Goal: Task Accomplishment & Management: Manage account settings

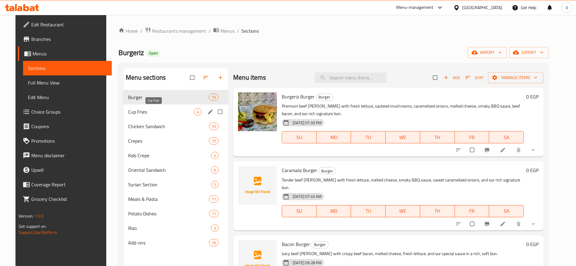
click at [161, 112] on span "Cup Fries" at bounding box center [161, 111] width 66 height 7
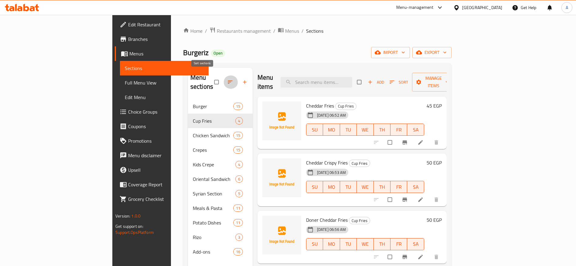
click at [227, 79] on icon "button" at bounding box center [230, 82] width 6 height 6
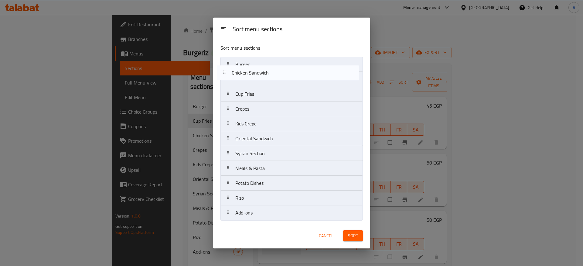
drag, startPoint x: 231, startPoint y: 100, endPoint x: 226, endPoint y: 75, distance: 25.4
click at [226, 75] on nav "Burger Cup Fries Chicken Sandwich Crepes Kids Crepe Oriental Sandwich Syrian Se…" at bounding box center [291, 139] width 142 height 164
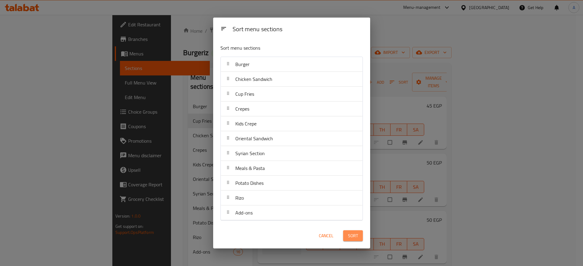
click at [355, 233] on span "Sort" at bounding box center [353, 236] width 10 height 8
click at [330, 234] on span "Cancel" at bounding box center [326, 236] width 15 height 8
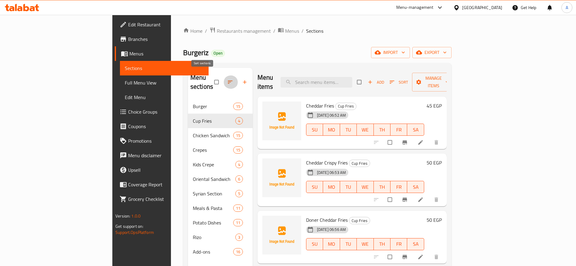
click at [227, 80] on icon "button" at bounding box center [230, 82] width 6 height 6
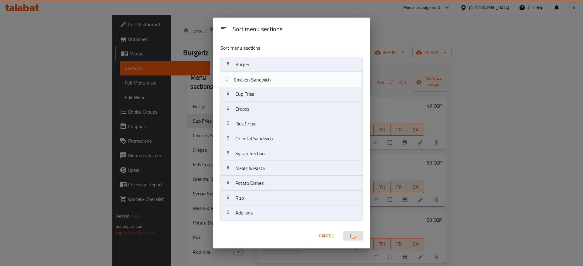
drag, startPoint x: 228, startPoint y: 96, endPoint x: 226, endPoint y: 79, distance: 17.7
click at [226, 79] on nav "Burger Cup Fries Chicken Sandwich Crepes Kids Crepe Oriental Sandwich Syrian Se…" at bounding box center [291, 139] width 142 height 164
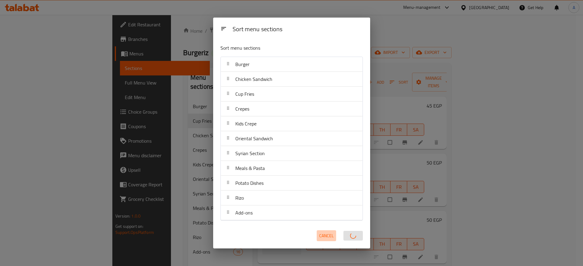
click at [330, 239] on span "Cancel" at bounding box center [326, 236] width 15 height 8
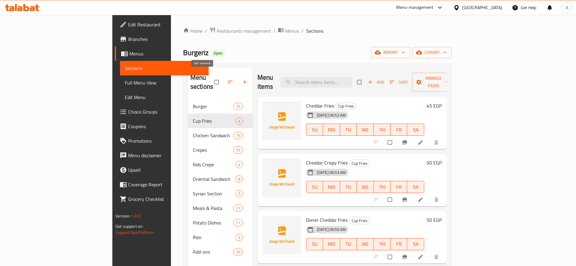
click at [227, 79] on icon "button" at bounding box center [230, 82] width 6 height 6
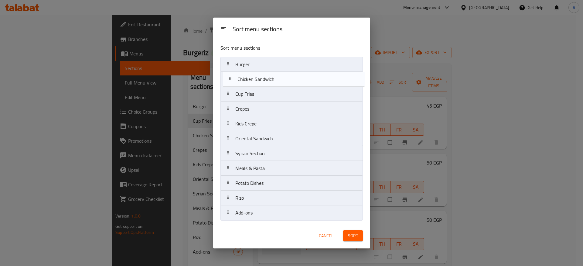
drag, startPoint x: 230, startPoint y: 98, endPoint x: 232, endPoint y: 80, distance: 18.3
click at [232, 80] on nav "Burger Cup Fries Chicken Sandwich Crepes Kids Crepe Oriental Sandwich Syrian Se…" at bounding box center [291, 139] width 142 height 164
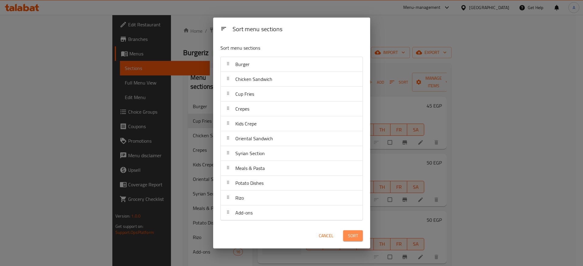
click at [354, 236] on span "Sort" at bounding box center [353, 236] width 10 height 8
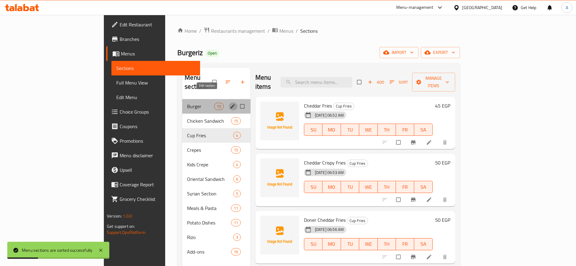
click at [229, 103] on icon "edit" at bounding box center [232, 106] width 6 height 6
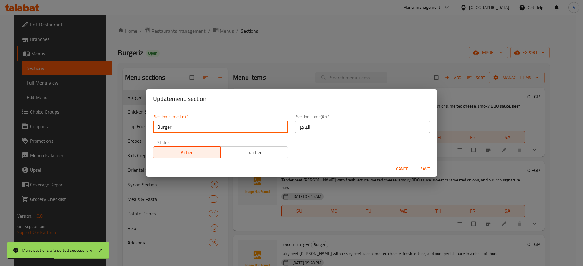
click at [197, 128] on input "Burger" at bounding box center [220, 127] width 135 height 12
type input "Burgers"
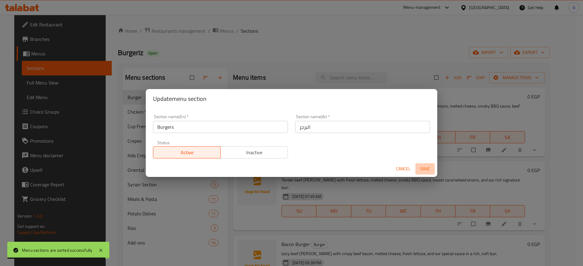
click at [426, 169] on span "Save" at bounding box center [425, 169] width 15 height 8
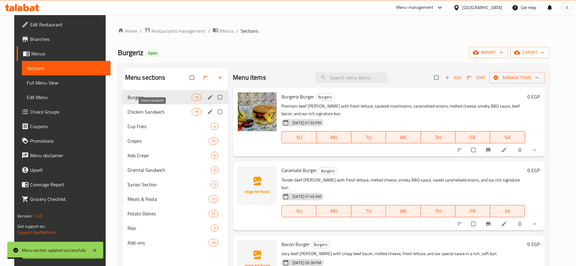
click at [177, 111] on span "Chicken Sandwich" at bounding box center [159, 111] width 64 height 7
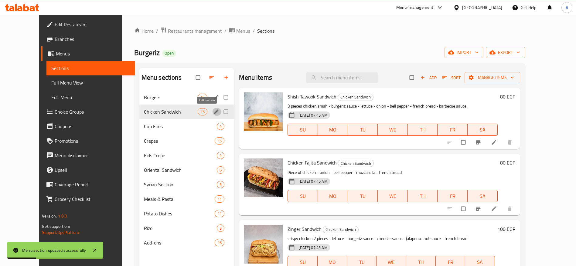
click at [214, 113] on icon "edit" at bounding box center [216, 112] width 5 height 5
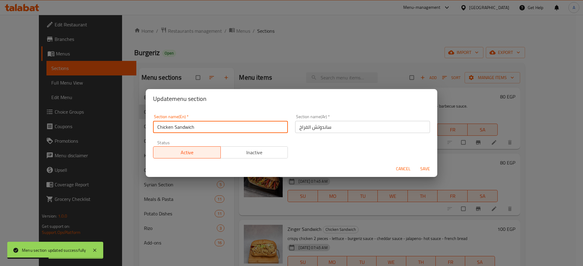
click at [222, 127] on input "Chicken Sandwich" at bounding box center [220, 127] width 135 height 12
type input "Chicken Sandwiche"
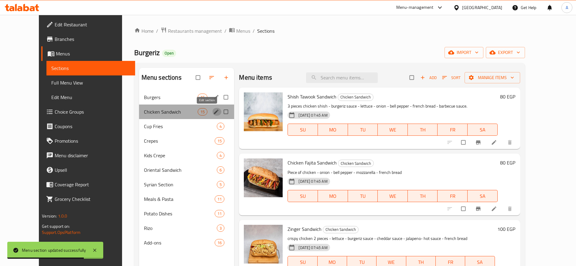
click at [213, 111] on icon "edit" at bounding box center [216, 112] width 6 height 6
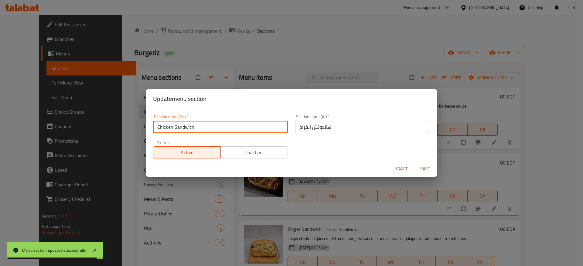
click at [238, 126] on input "Chicken Sandwich" at bounding box center [220, 127] width 135 height 12
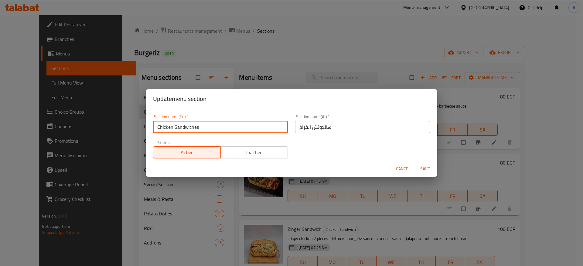
type input "Chicken Sandwiches"
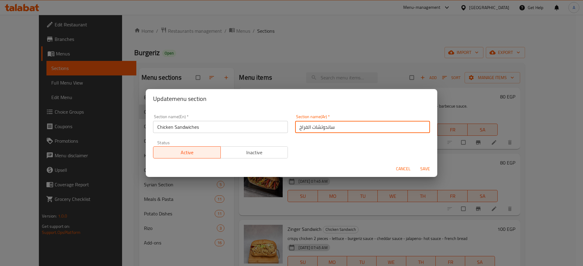
type input "ساندوتشات الفراخ"
click at [425, 171] on span "Save" at bounding box center [425, 169] width 15 height 8
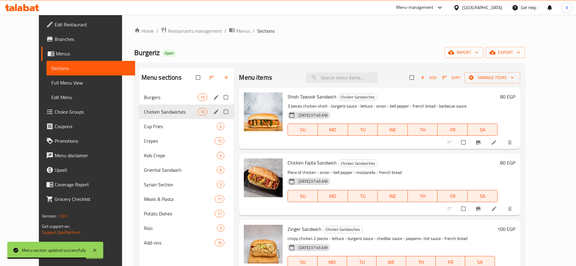
click at [515, 97] on h6 "80 EGP" at bounding box center [507, 97] width 15 height 8
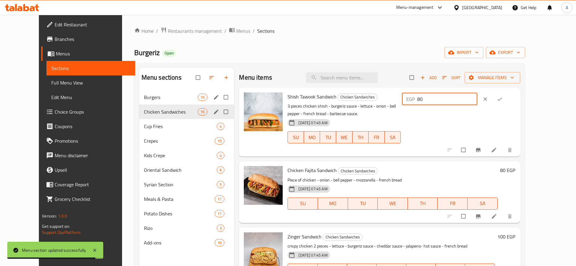
click at [477, 102] on input "80" at bounding box center [447, 99] width 60 height 12
type input "8"
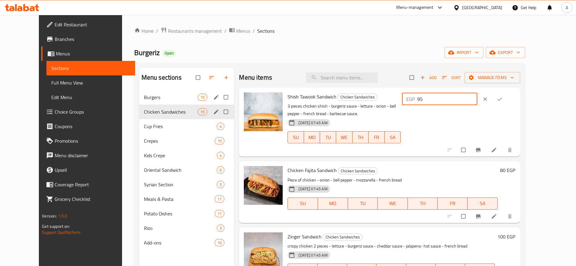
type input "95"
click at [503, 102] on icon "ok" at bounding box center [499, 99] width 6 height 6
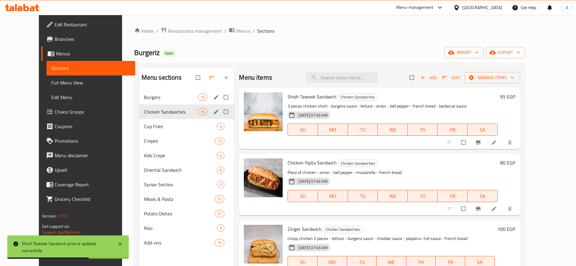
click at [515, 162] on h6 "80 EGP" at bounding box center [507, 163] width 15 height 8
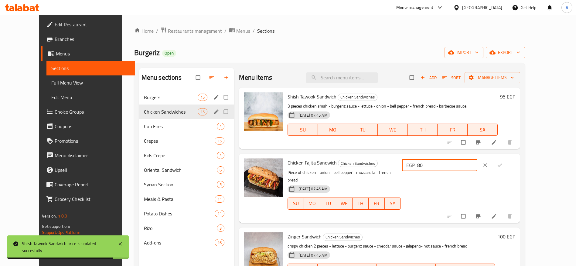
click at [477, 166] on input "80" at bounding box center [447, 165] width 60 height 12
type input "8"
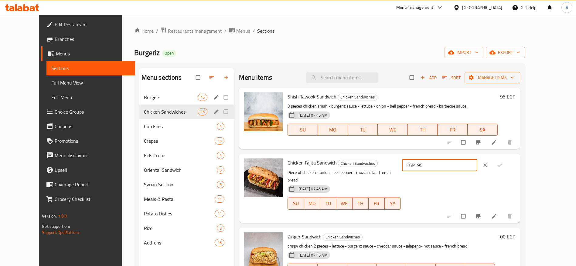
type input "95"
click at [503, 168] on icon "ok" at bounding box center [499, 165] width 6 height 6
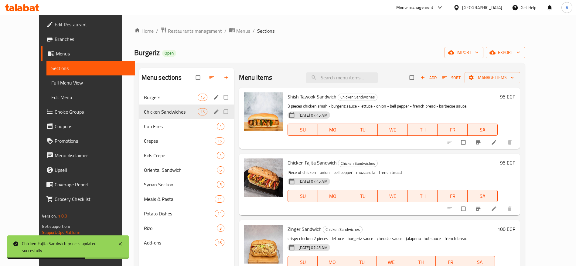
click at [515, 228] on h6 "100 EGP" at bounding box center [506, 229] width 18 height 8
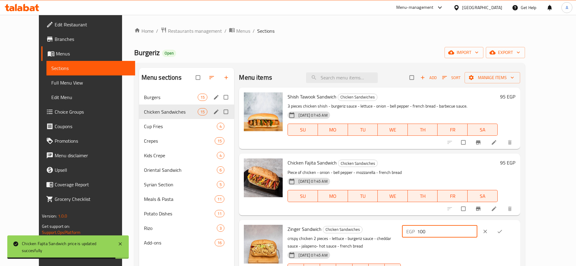
click at [477, 232] on input "100" at bounding box center [447, 232] width 60 height 12
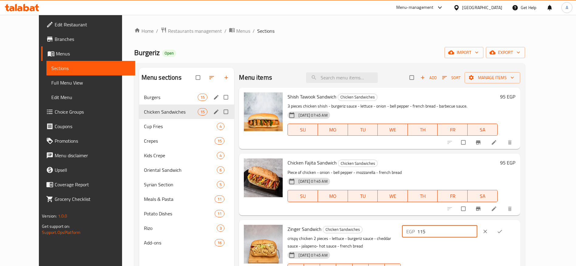
type input "115"
click at [502, 232] on icon "ok" at bounding box center [499, 231] width 5 height 3
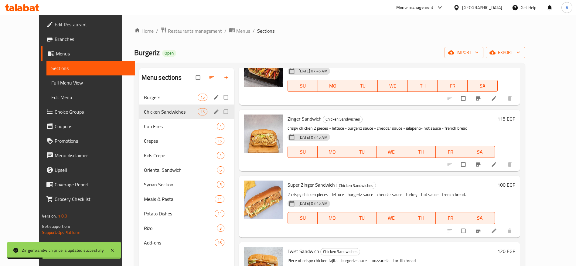
scroll to position [112, 0]
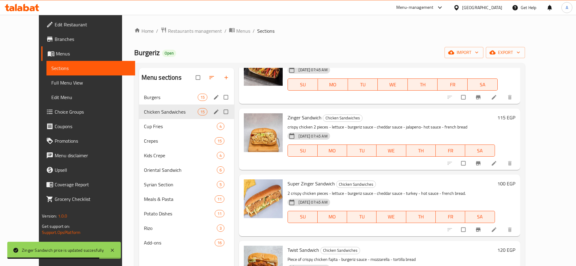
click at [515, 182] on h6 "100 EGP" at bounding box center [506, 184] width 18 height 8
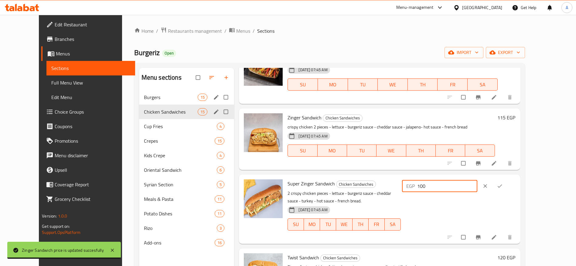
click at [477, 184] on input "100" at bounding box center [447, 186] width 60 height 12
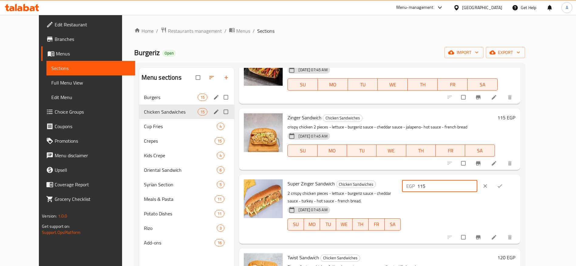
type input "115"
click at [503, 188] on icon "ok" at bounding box center [499, 186] width 6 height 6
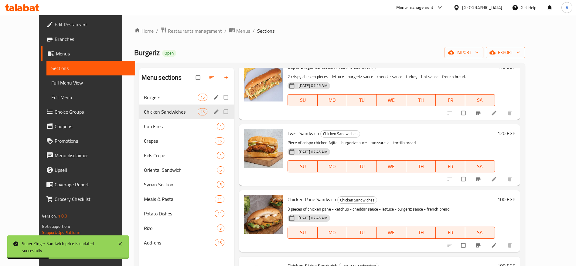
scroll to position [224, 0]
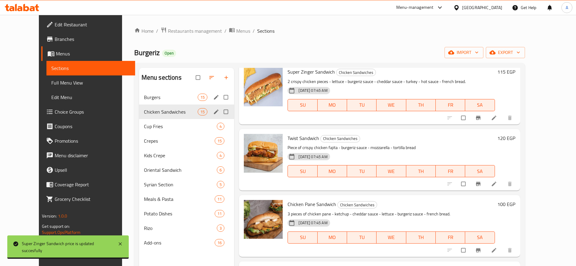
click at [515, 138] on h6 "120 EGP" at bounding box center [506, 138] width 18 height 8
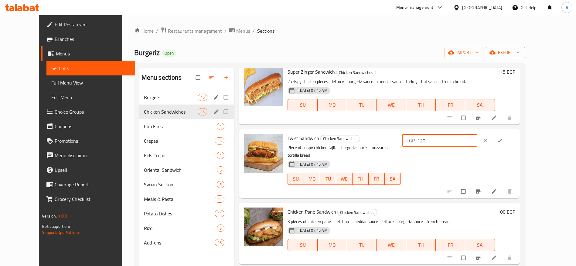
click at [477, 141] on input "120" at bounding box center [447, 141] width 60 height 12
type input "135"
click at [503, 139] on icon "ok" at bounding box center [499, 141] width 6 height 6
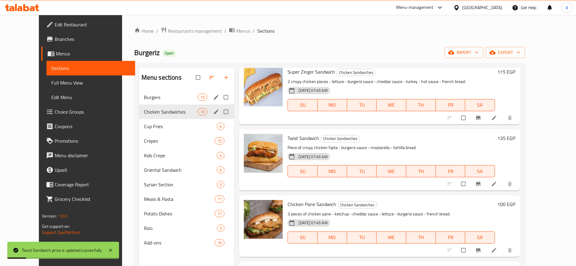
click at [515, 205] on h6 "100 EGP" at bounding box center [506, 204] width 18 height 8
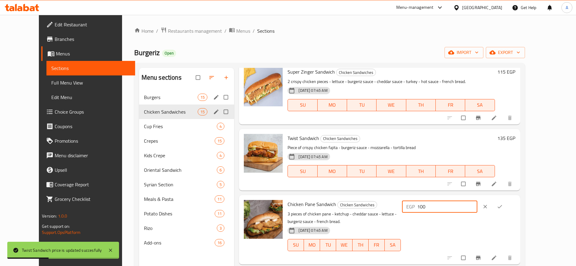
click at [476, 210] on input "100" at bounding box center [447, 207] width 60 height 12
type input "115"
click at [503, 207] on icon "ok" at bounding box center [499, 207] width 6 height 6
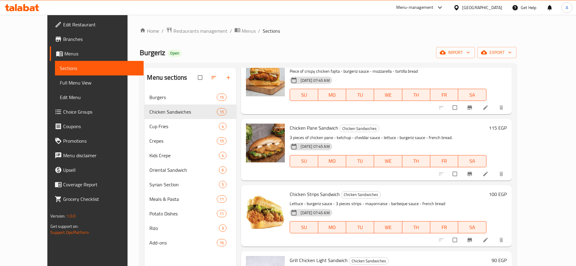
scroll to position [337, 0]
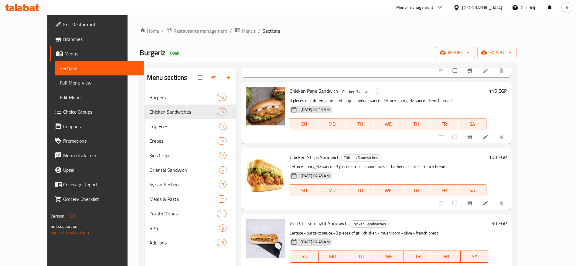
click at [506, 158] on h6 "100 EGP" at bounding box center [498, 157] width 18 height 8
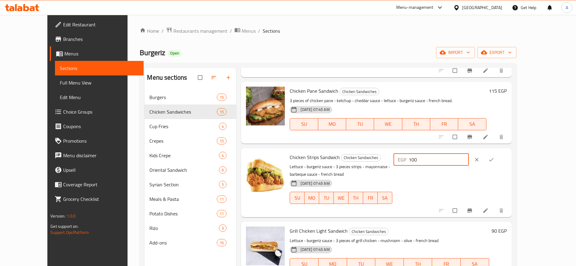
click at [469, 161] on input "100" at bounding box center [438, 160] width 60 height 12
type input "115"
click at [494, 162] on icon "ok" at bounding box center [491, 160] width 6 height 6
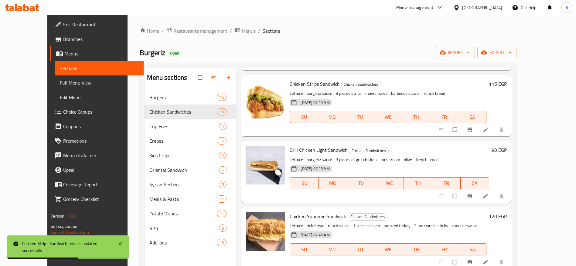
scroll to position [421, 0]
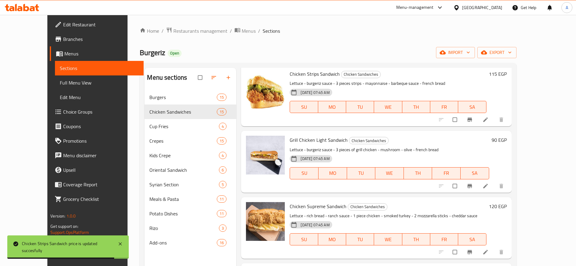
click at [506, 139] on h6 "90 EGP" at bounding box center [498, 140] width 15 height 8
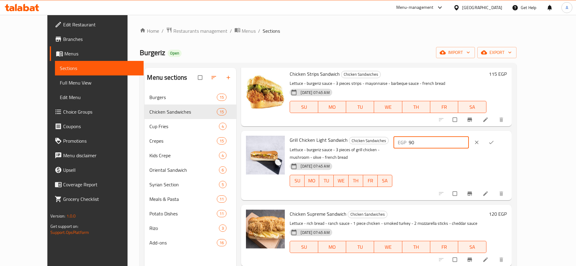
click at [469, 142] on input "90" at bounding box center [438, 143] width 60 height 12
type input "9"
type input "105"
click at [494, 143] on icon "ok" at bounding box center [491, 143] width 6 height 6
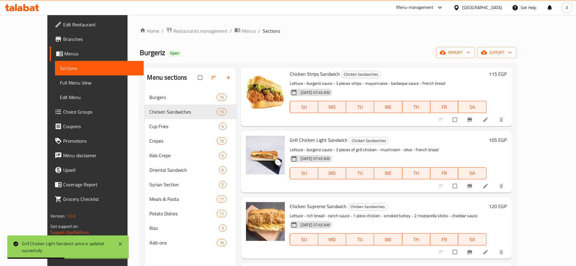
click at [506, 205] on h6 "120 EGP" at bounding box center [498, 206] width 18 height 8
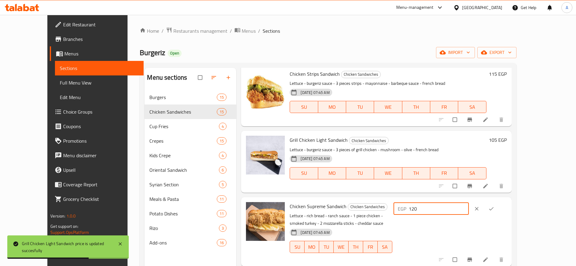
click at [469, 210] on input "120" at bounding box center [438, 209] width 60 height 12
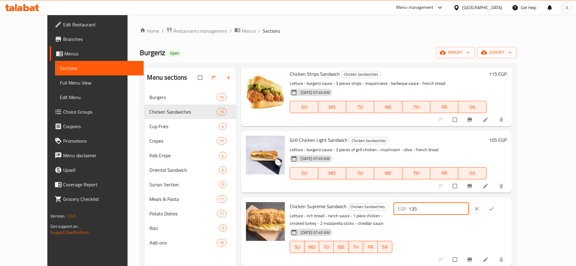
type input "135"
click at [494, 210] on icon "ok" at bounding box center [491, 209] width 6 height 6
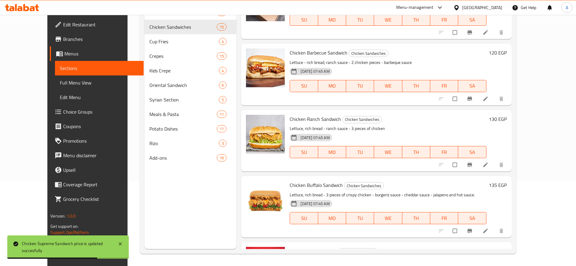
scroll to position [559, 0]
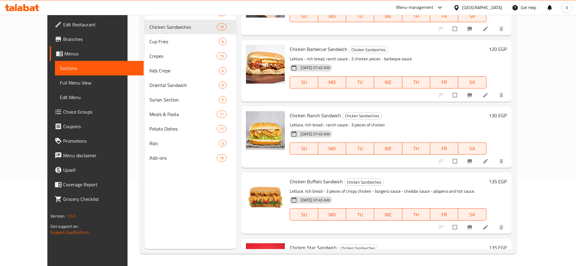
click at [506, 48] on h6 "120 EGP" at bounding box center [498, 49] width 18 height 8
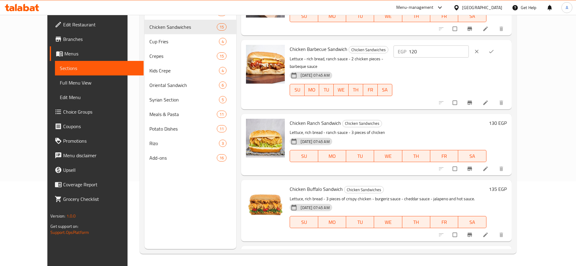
click at [469, 51] on input "120" at bounding box center [438, 52] width 60 height 12
type input "135"
click at [494, 50] on icon "ok" at bounding box center [491, 52] width 6 height 6
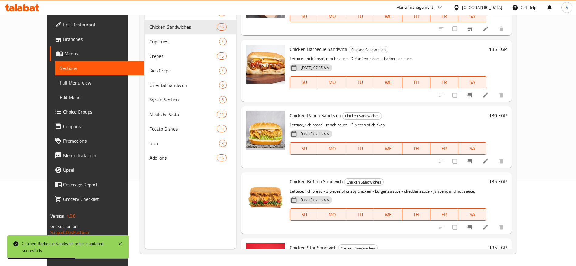
click at [506, 117] on h6 "130 EGP" at bounding box center [498, 115] width 18 height 8
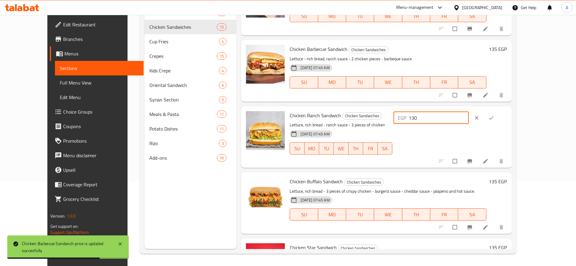
click at [469, 118] on input "130" at bounding box center [438, 118] width 60 height 12
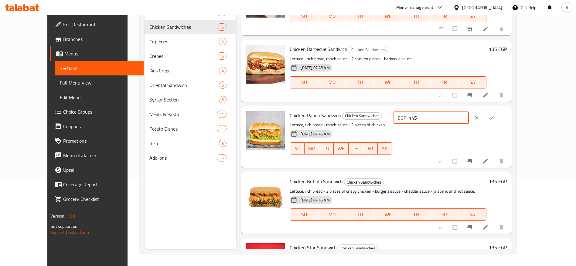
type input "145"
click at [494, 117] on icon "ok" at bounding box center [491, 118] width 6 height 6
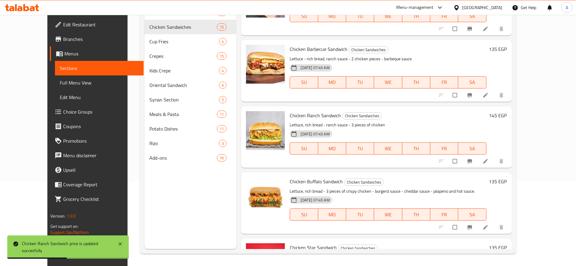
click at [506, 181] on h6 "135 EGP" at bounding box center [498, 182] width 18 height 8
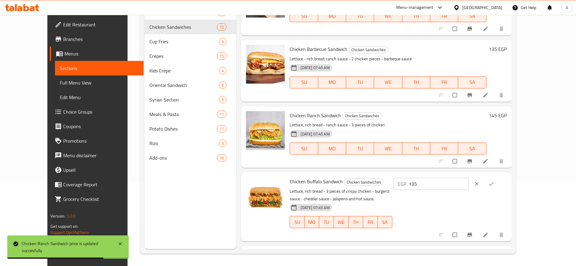
click at [469, 182] on input "135" at bounding box center [438, 184] width 60 height 12
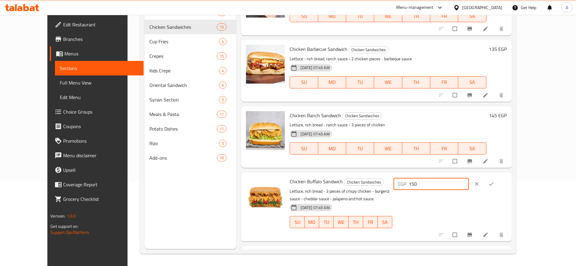
type input "150"
click at [494, 185] on icon "ok" at bounding box center [491, 184] width 6 height 6
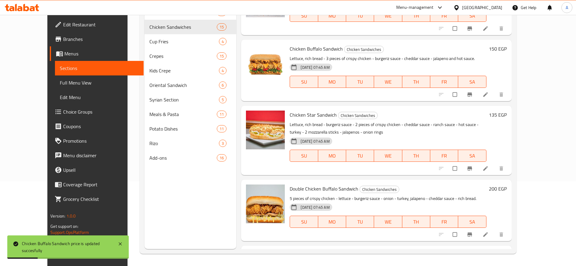
scroll to position [702, 0]
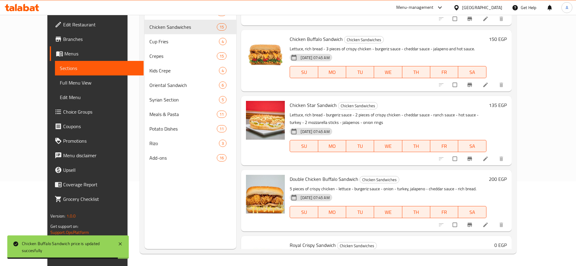
click at [506, 107] on h6 "135 EGP" at bounding box center [498, 105] width 18 height 8
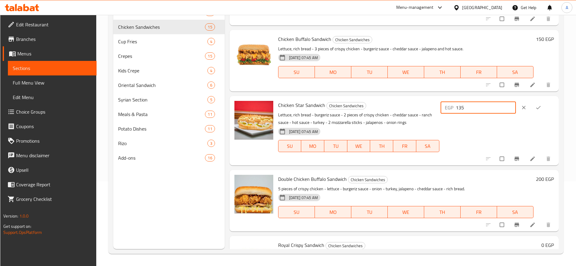
click at [493, 109] on input "135" at bounding box center [485, 108] width 60 height 12
type input "150"
click at [537, 108] on icon "ok" at bounding box center [538, 108] width 6 height 6
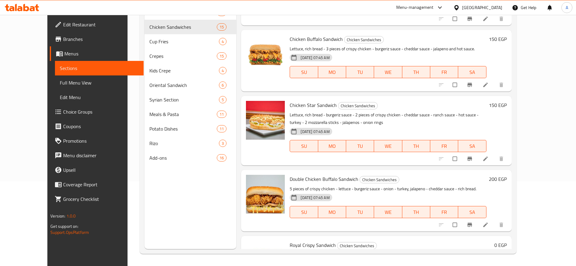
click at [506, 37] on h6 "150 EGP" at bounding box center [498, 39] width 18 height 8
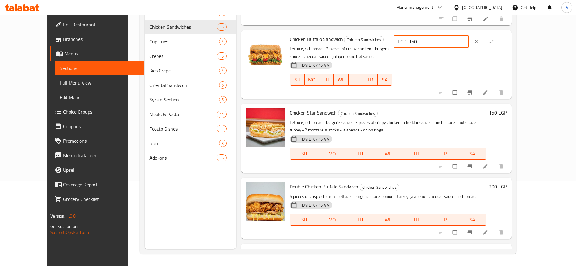
click at [469, 37] on input "150" at bounding box center [438, 42] width 60 height 12
type input "145"
click at [494, 43] on icon "ok" at bounding box center [491, 42] width 6 height 6
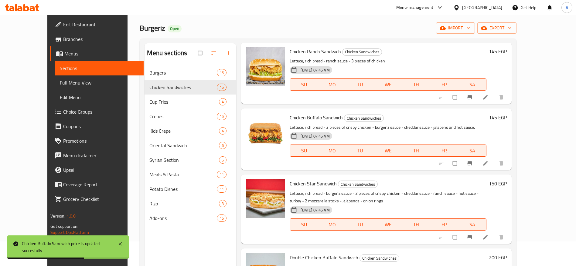
scroll to position [665, 0]
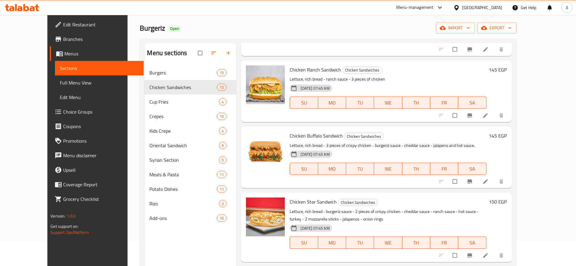
click at [506, 133] on h6 "145 EGP" at bounding box center [498, 136] width 18 height 8
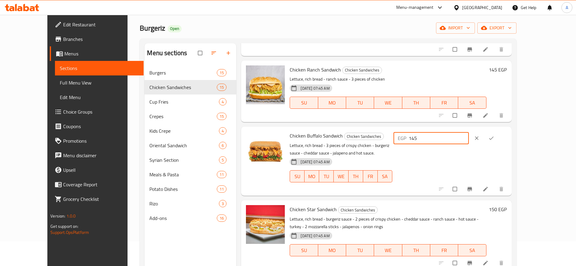
click at [469, 138] on input "145" at bounding box center [438, 138] width 60 height 12
type input "150"
click at [494, 137] on icon "ok" at bounding box center [491, 138] width 6 height 6
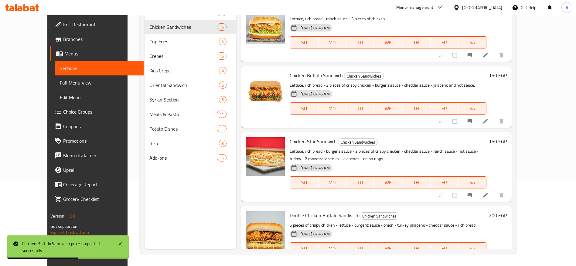
scroll to position [751, 0]
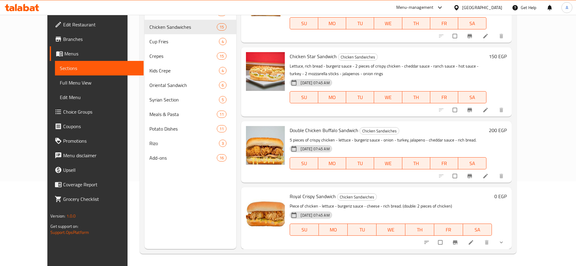
click at [506, 131] on h6 "200 EGP" at bounding box center [498, 130] width 18 height 8
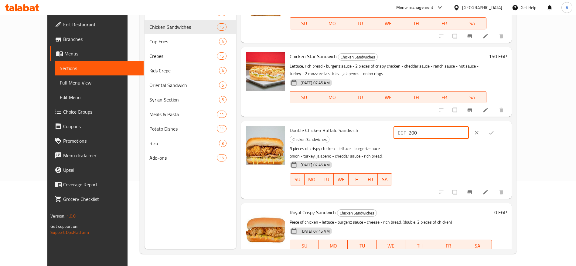
click at [469, 133] on input "200" at bounding box center [438, 133] width 60 height 12
type input "215"
click at [494, 131] on icon "ok" at bounding box center [491, 133] width 6 height 6
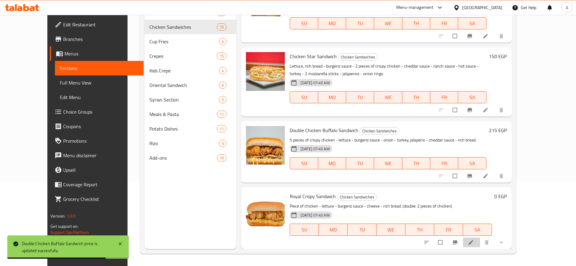
click at [480, 244] on li at bounding box center [471, 243] width 17 height 10
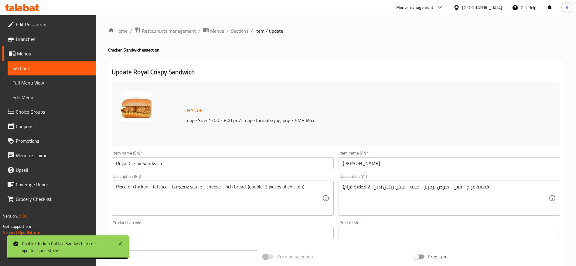
scroll to position [185, 0]
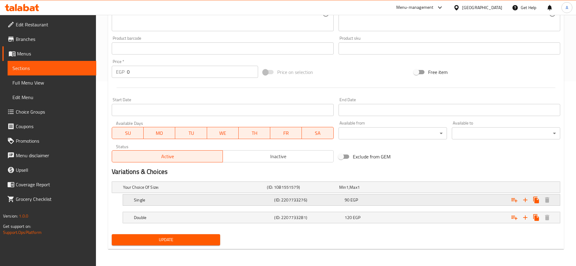
click at [384, 198] on div "90 EGP" at bounding box center [378, 200] width 68 height 6
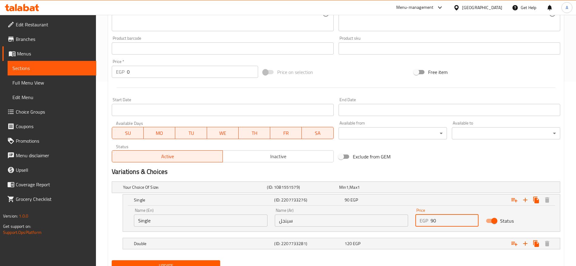
click at [440, 220] on input "90" at bounding box center [454, 221] width 48 height 12
type input "9"
type input "105"
click at [407, 241] on div "120 EGP" at bounding box center [378, 244] width 68 height 6
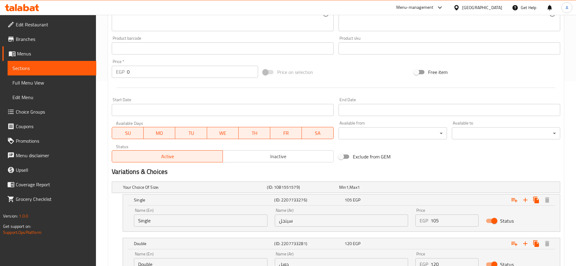
click at [449, 262] on input "120" at bounding box center [454, 265] width 48 height 12
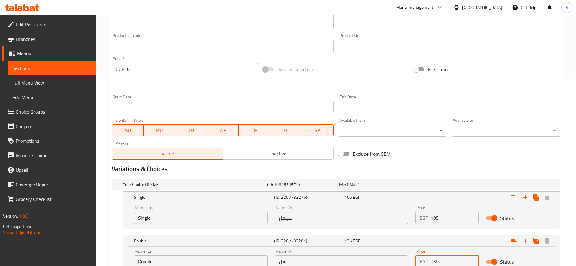
type input "135"
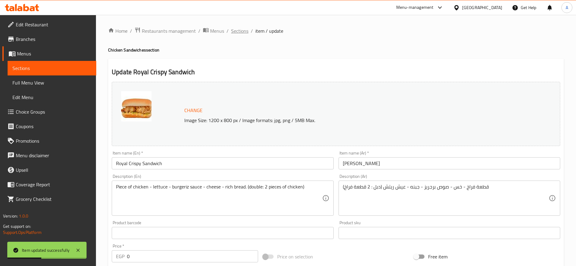
click at [244, 33] on span "Sections" at bounding box center [239, 30] width 17 height 7
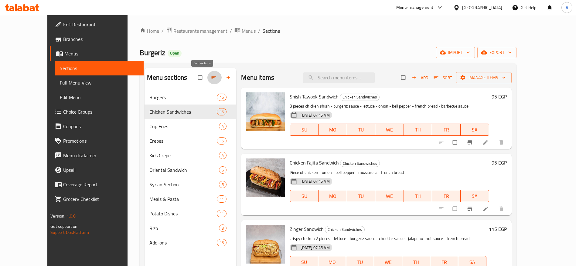
click at [211, 76] on icon "button" at bounding box center [214, 78] width 6 height 6
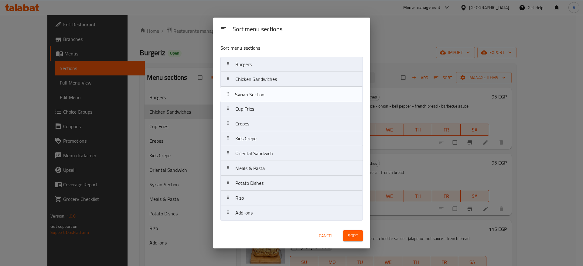
drag, startPoint x: 228, startPoint y: 156, endPoint x: 229, endPoint y: 80, distance: 75.9
click at [229, 80] on nav "Burgers Chicken Sandwiches Cup Fries Crepes Kids Crepe Oriental Sandwich Syrian…" at bounding box center [291, 139] width 142 height 164
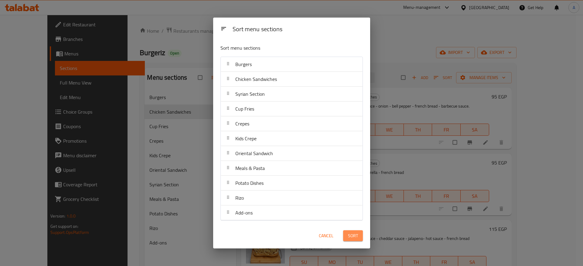
click at [354, 239] on span "Sort" at bounding box center [353, 236] width 10 height 8
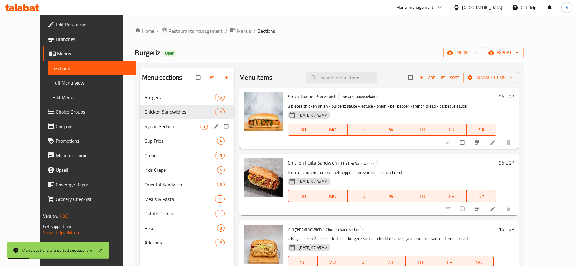
click at [175, 131] on div "Syrian Section 5" at bounding box center [187, 126] width 95 height 15
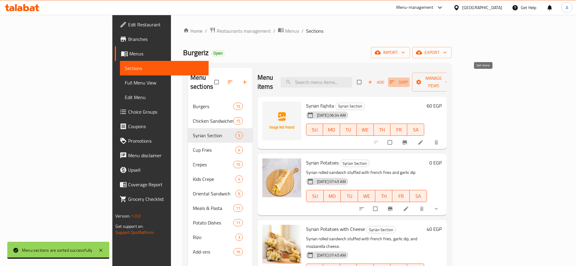
click at [395, 79] on icon "button" at bounding box center [392, 82] width 6 height 6
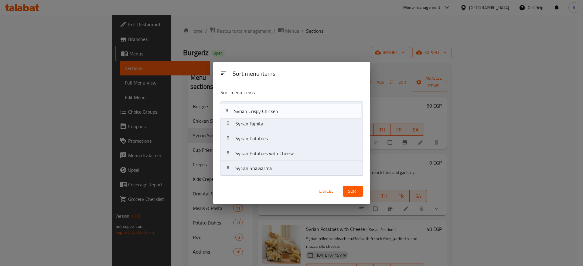
drag, startPoint x: 230, startPoint y: 170, endPoint x: 229, endPoint y: 104, distance: 66.2
click at [229, 104] on nav "Syrian Fajhita Syrian Potatoes Syrian Potatoes with Cheese Syrian Shawarma Syri…" at bounding box center [291, 138] width 142 height 75
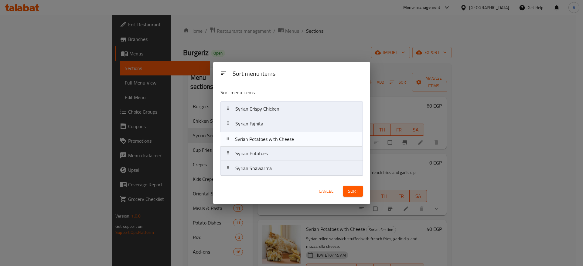
drag, startPoint x: 228, startPoint y: 157, endPoint x: 228, endPoint y: 140, distance: 17.0
click at [228, 140] on nav "Syrian Crispy Chicken Syrian Fajhita Syrian Potatoes Syrian Potatoes with Chees…" at bounding box center [291, 138] width 142 height 75
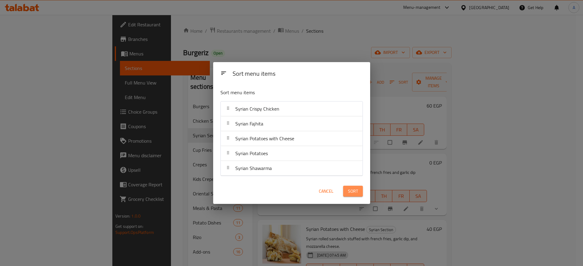
click at [353, 194] on span "Sort" at bounding box center [353, 192] width 10 height 8
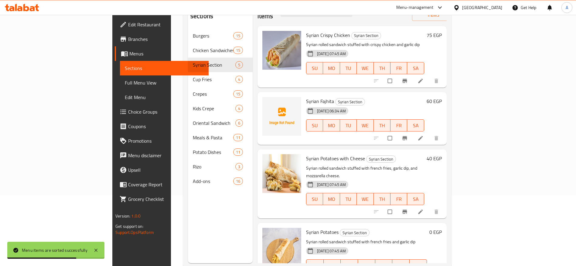
scroll to position [71, 0]
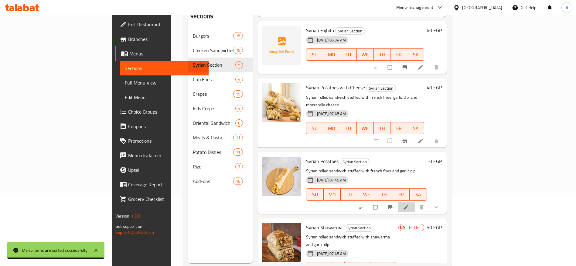
click at [415, 203] on li at bounding box center [406, 208] width 17 height 10
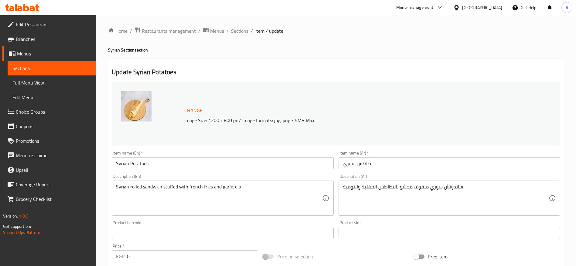
click at [247, 34] on span "Sections" at bounding box center [239, 30] width 17 height 7
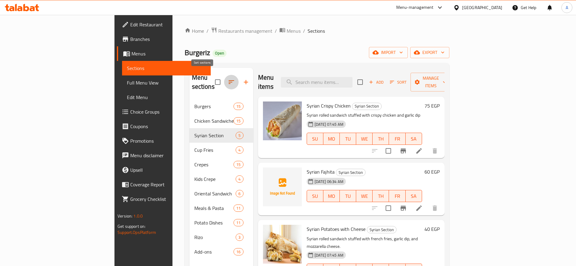
click at [228, 79] on icon "button" at bounding box center [231, 82] width 7 height 7
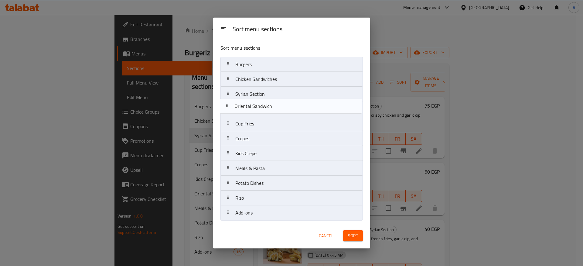
drag, startPoint x: 230, startPoint y: 156, endPoint x: 229, endPoint y: 107, distance: 49.2
click at [229, 107] on nav "Burgers Chicken Sandwiches Syrian Section Cup Fries Crepes Kids Crepe Oriental …" at bounding box center [291, 139] width 142 height 164
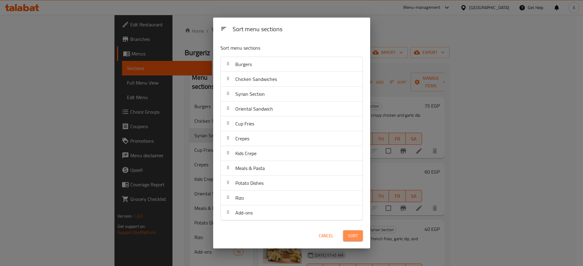
click at [354, 234] on span "Sort" at bounding box center [353, 236] width 10 height 8
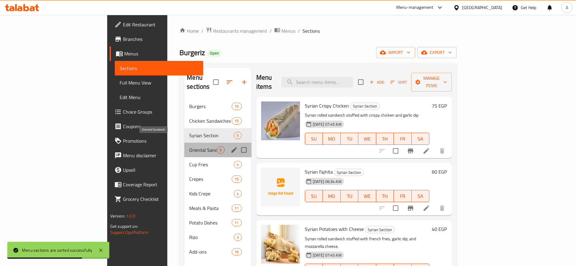
click at [189, 147] on span "Oriental Sandwich" at bounding box center [203, 150] width 28 height 7
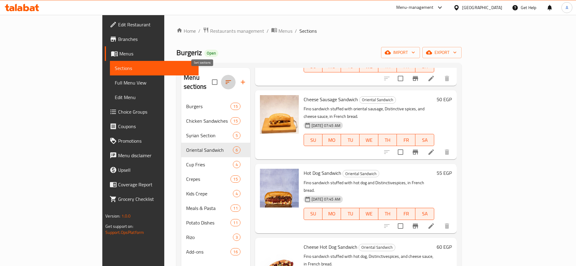
click at [225, 80] on icon "button" at bounding box center [228, 82] width 7 height 7
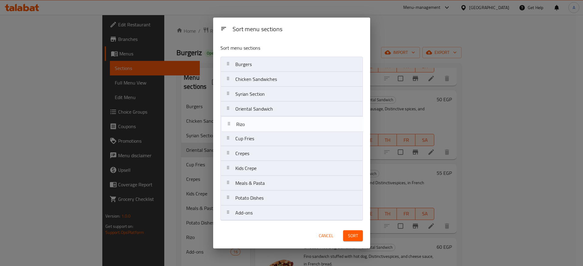
drag, startPoint x: 229, startPoint y: 200, endPoint x: 230, endPoint y: 124, distance: 75.9
click at [230, 124] on nav "Burgers Chicken Sandwiches Syrian Section Oriental Sandwich Cup Fries Crepes Ki…" at bounding box center [291, 139] width 142 height 164
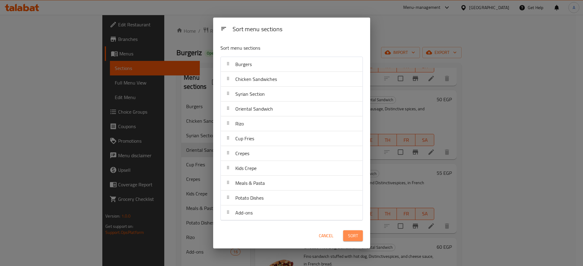
click at [347, 237] on button "Sort" at bounding box center [353, 236] width 20 height 11
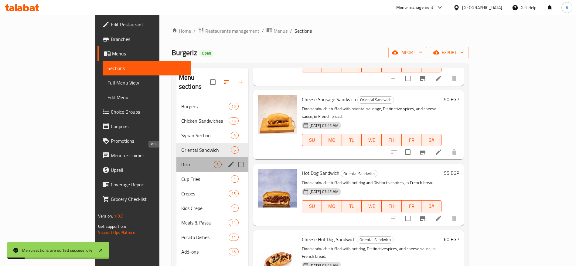
click at [181, 161] on span "Rizo" at bounding box center [197, 164] width 33 height 7
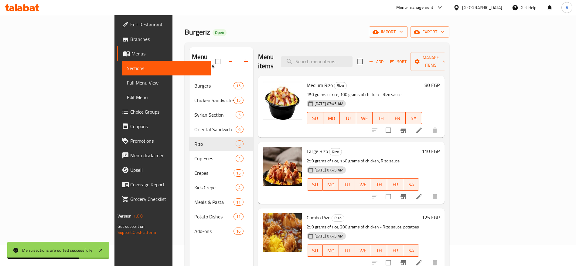
scroll to position [17, 0]
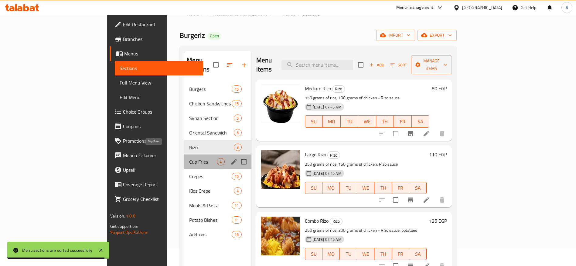
click at [189, 158] on span "Cup Fries" at bounding box center [203, 161] width 28 height 7
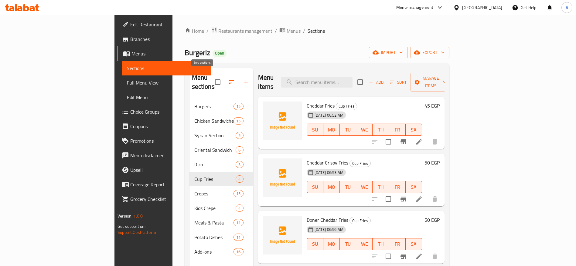
click at [228, 79] on icon "button" at bounding box center [231, 82] width 7 height 7
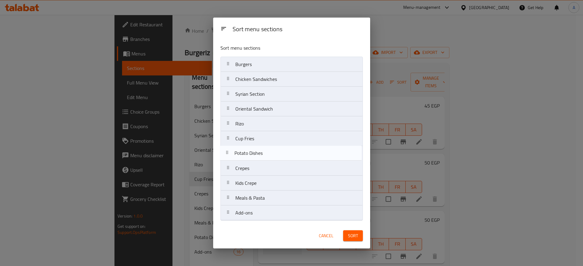
drag, startPoint x: 225, startPoint y: 201, endPoint x: 226, endPoint y: 151, distance: 49.8
click at [226, 151] on nav "Burgers Chicken Sandwiches Syrian Section Oriental Sandwich Rizo Cup Fries Crep…" at bounding box center [291, 139] width 142 height 164
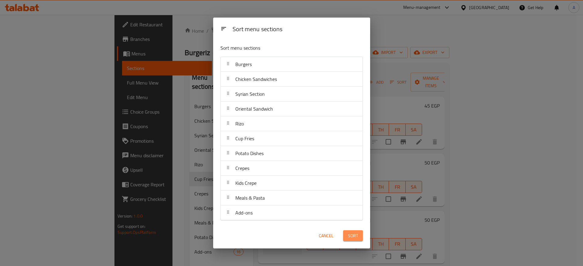
click at [348, 235] on span "Sort" at bounding box center [353, 236] width 10 height 8
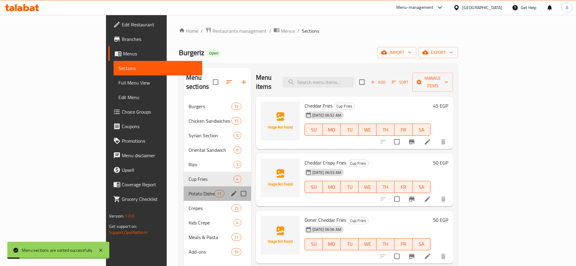
click at [188, 190] on span "Potato Dishes" at bounding box center [201, 193] width 26 height 7
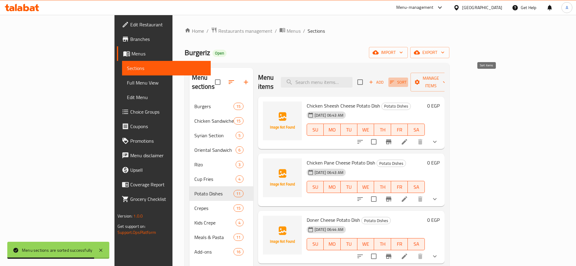
click at [394, 80] on icon "button" at bounding box center [391, 82] width 5 height 5
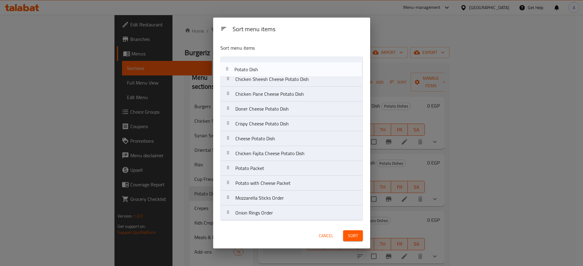
drag, startPoint x: 229, startPoint y: 128, endPoint x: 228, endPoint y: 67, distance: 61.3
click at [228, 67] on nav "Chicken Sheesh Cheese Potato Dish Chicken Pane Cheese Potato Dish Doner Cheese …" at bounding box center [291, 139] width 142 height 164
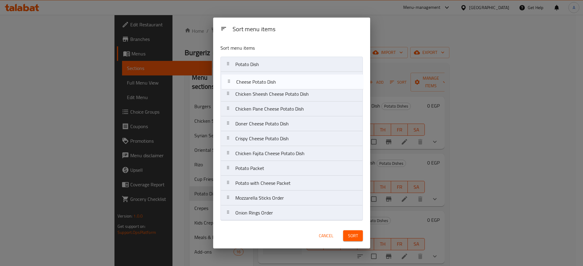
drag, startPoint x: 232, startPoint y: 143, endPoint x: 232, endPoint y: 72, distance: 71.0
click at [232, 72] on nav "Potato Dish Chicken Sheesh Cheese Potato Dish Chicken Pane Cheese Potato Dish D…" at bounding box center [291, 139] width 142 height 164
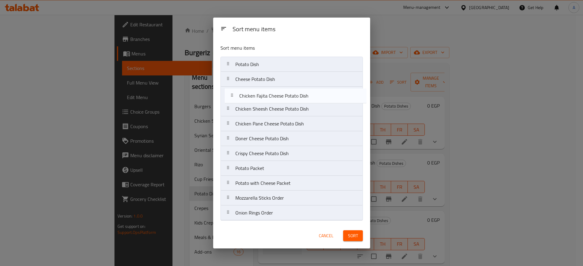
drag, startPoint x: 227, startPoint y: 157, endPoint x: 234, endPoint y: 96, distance: 61.4
click at [234, 96] on nav "Potato Dish Cheese Potato Dish Chicken Sheesh Cheese Potato Dish Chicken Pane C…" at bounding box center [291, 139] width 142 height 164
drag, startPoint x: 231, startPoint y: 112, endPoint x: 229, endPoint y: 104, distance: 7.6
click at [229, 104] on nav "Potato Dish Cheese Potato Dish Chicken Fajita Cheese Potato Dish Chicken Sheesh…" at bounding box center [291, 139] width 142 height 164
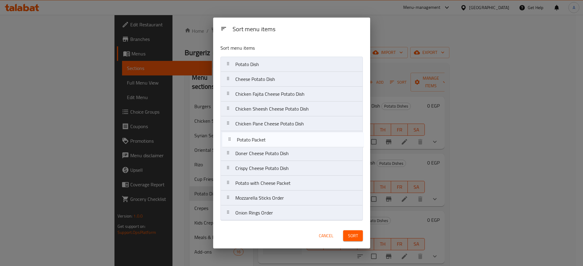
drag, startPoint x: 230, startPoint y: 171, endPoint x: 232, endPoint y: 137, distance: 33.4
click at [232, 137] on nav "Potato Dish Cheese Potato Dish Chicken Fajita Cheese Potato Dish Chicken Sheesh…" at bounding box center [291, 139] width 142 height 164
drag, startPoint x: 231, startPoint y: 189, endPoint x: 231, endPoint y: 155, distance: 34.6
click at [231, 155] on nav "Potato Dish Cheese Potato Dish Chicken Fajita Cheese Potato Dish Chicken Sheesh…" at bounding box center [291, 139] width 142 height 164
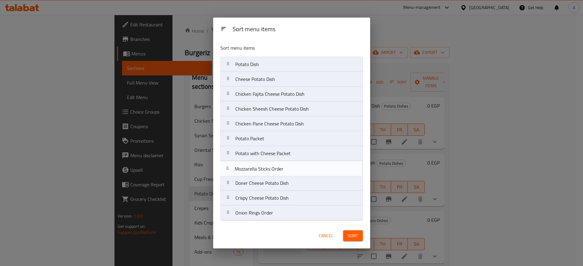
drag, startPoint x: 231, startPoint y: 202, endPoint x: 230, endPoint y: 170, distance: 31.6
click at [230, 170] on nav "Potato Dish Cheese Potato Dish Chicken Fajita Cheese Potato Dish Chicken Sheesh…" at bounding box center [291, 139] width 142 height 164
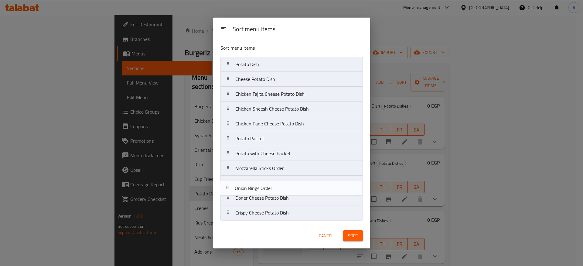
drag, startPoint x: 229, startPoint y: 218, endPoint x: 228, endPoint y: 189, distance: 28.5
click at [228, 189] on nav "Potato Dish Cheese Potato Dish Chicken Fajita Cheese Potato Dish Chicken Sheesh…" at bounding box center [291, 139] width 142 height 164
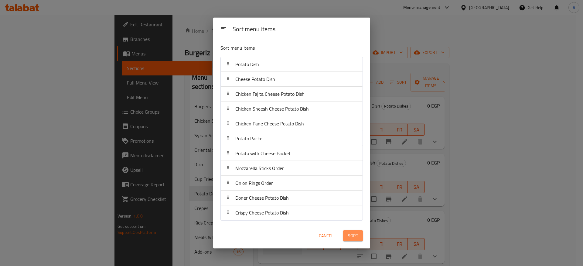
click at [350, 239] on span "Sort" at bounding box center [353, 236] width 10 height 8
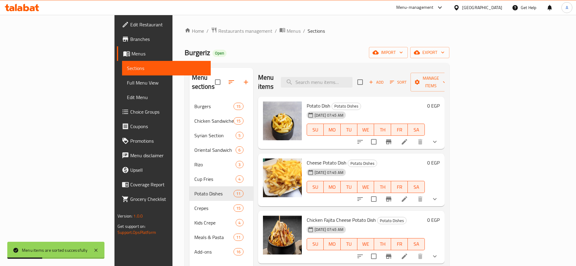
scroll to position [3, 0]
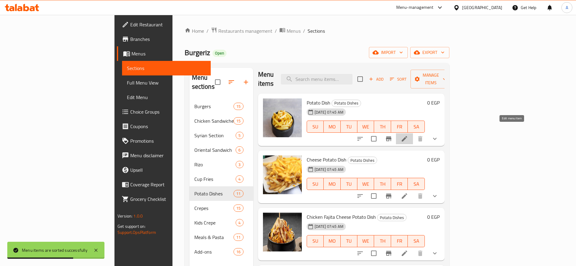
click at [408, 135] on icon at bounding box center [404, 138] width 7 height 7
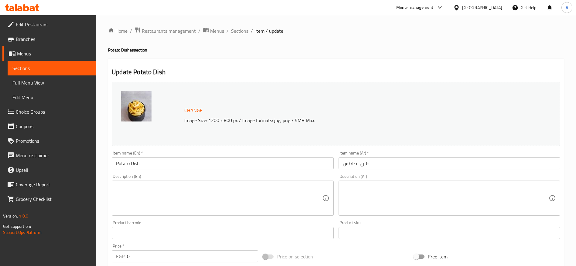
click at [245, 31] on span "Sections" at bounding box center [239, 30] width 17 height 7
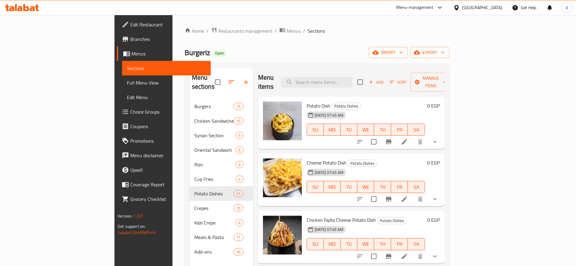
click at [442, 196] on div at bounding box center [397, 199] width 89 height 15
click at [413, 195] on li at bounding box center [404, 199] width 17 height 11
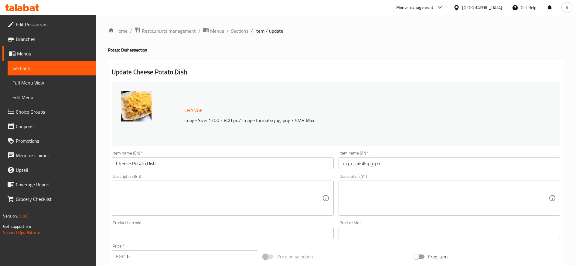
click at [247, 33] on span "Sections" at bounding box center [239, 30] width 17 height 7
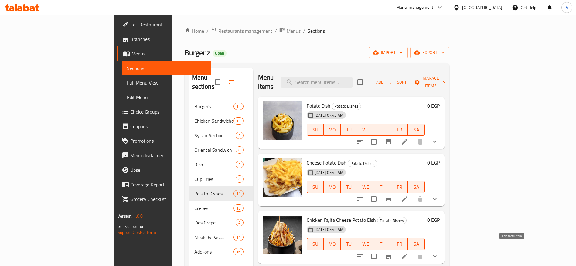
click at [408, 253] on icon at bounding box center [404, 256] width 7 height 7
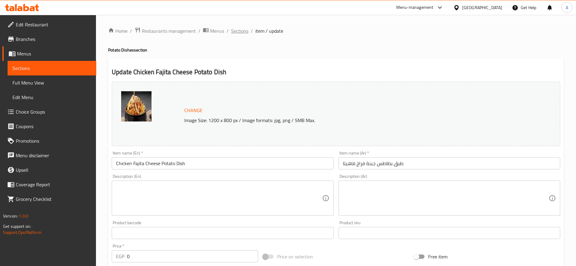
click at [239, 29] on span "Sections" at bounding box center [239, 30] width 17 height 7
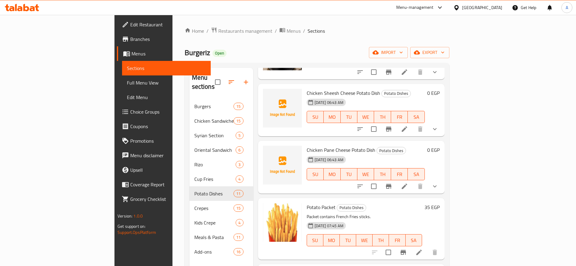
scroll to position [183, 0]
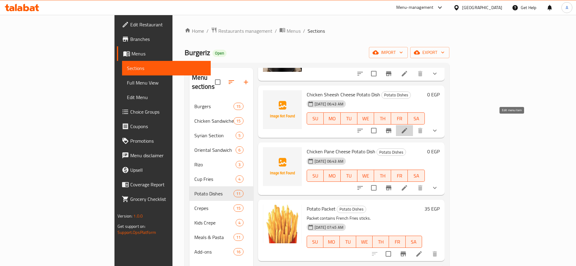
click at [408, 127] on icon at bounding box center [404, 130] width 7 height 7
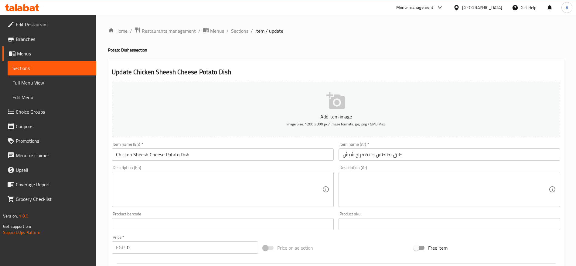
click at [242, 33] on span "Sections" at bounding box center [239, 30] width 17 height 7
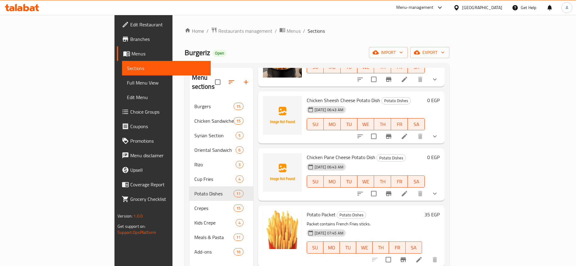
scroll to position [180, 0]
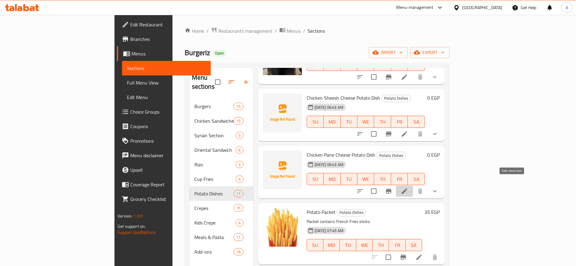
click at [407, 189] on icon at bounding box center [403, 191] width 5 height 5
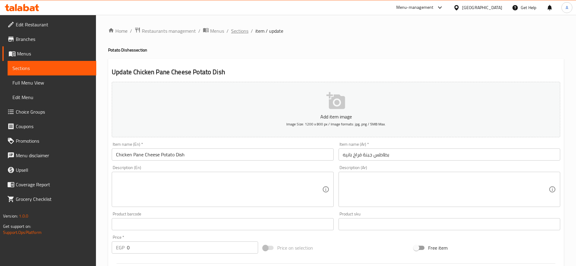
click at [244, 31] on span "Sections" at bounding box center [239, 30] width 17 height 7
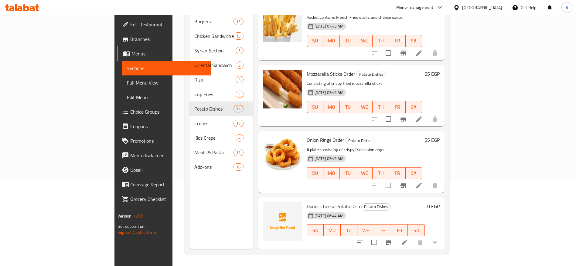
scroll to position [415, 0]
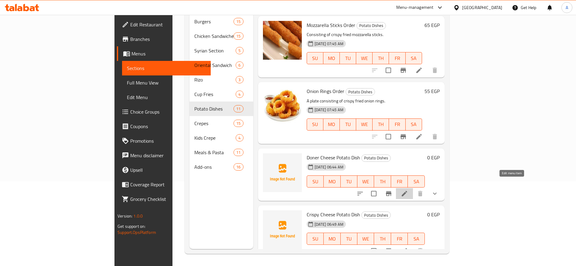
click at [408, 190] on icon at bounding box center [404, 193] width 7 height 7
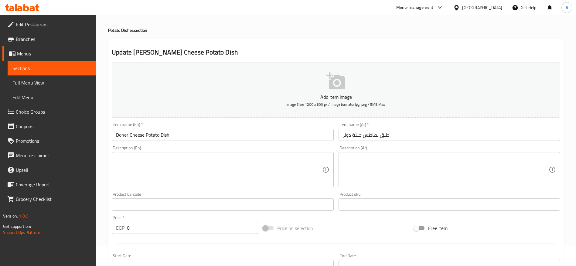
scroll to position [15, 0]
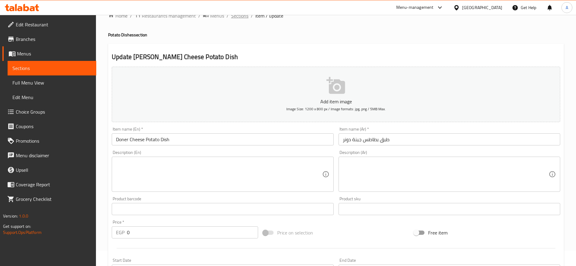
click at [238, 17] on span "Sections" at bounding box center [239, 15] width 17 height 7
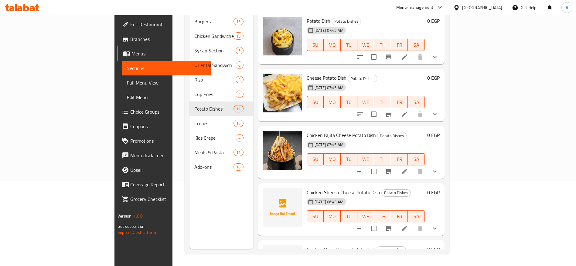
scroll to position [415, 0]
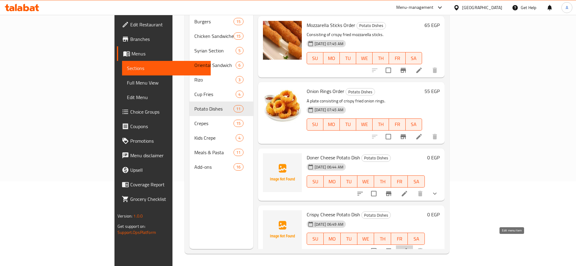
click at [408, 248] on icon at bounding box center [404, 251] width 7 height 7
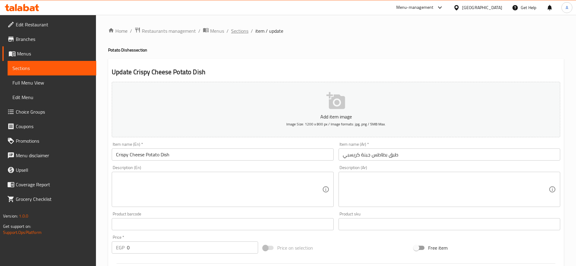
click at [242, 32] on span "Sections" at bounding box center [239, 30] width 17 height 7
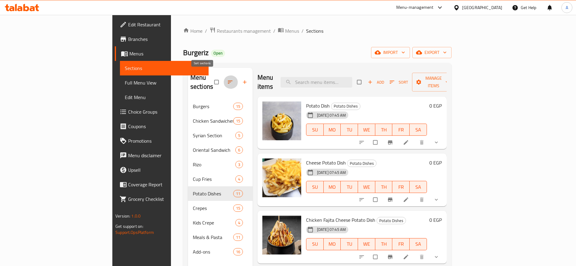
click at [228, 81] on icon "button" at bounding box center [230, 82] width 5 height 3
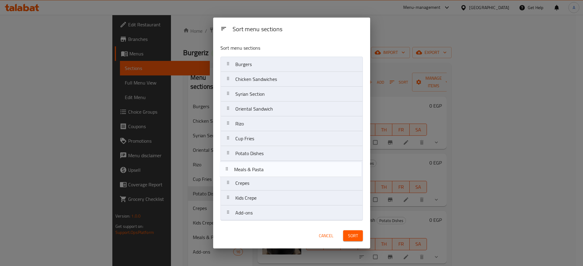
drag, startPoint x: 230, startPoint y: 201, endPoint x: 229, endPoint y: 167, distance: 34.0
click at [229, 167] on nav "Burgers Chicken Sandwiches Syrian Section Oriental Sandwich [PERSON_NAME] Cup F…" at bounding box center [291, 139] width 142 height 164
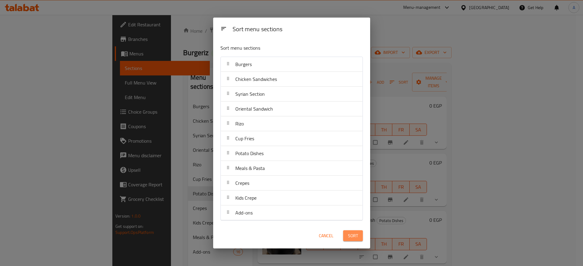
click at [353, 233] on span "Sort" at bounding box center [353, 236] width 10 height 8
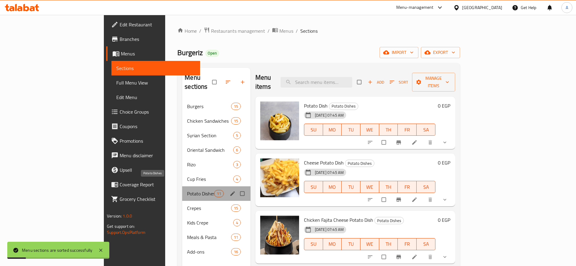
click at [187, 190] on span "Potato Dishes" at bounding box center [200, 193] width 27 height 7
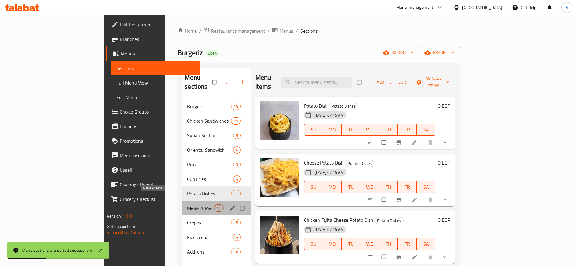
click at [187, 205] on span "Meals & Pasta" at bounding box center [200, 208] width 27 height 7
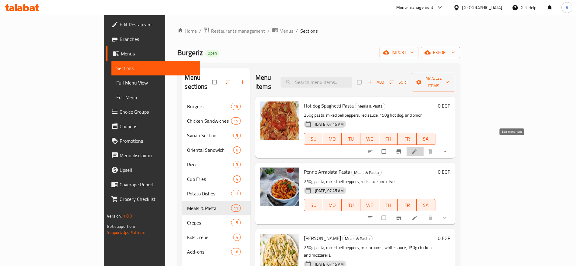
click at [417, 149] on icon at bounding box center [414, 152] width 6 height 6
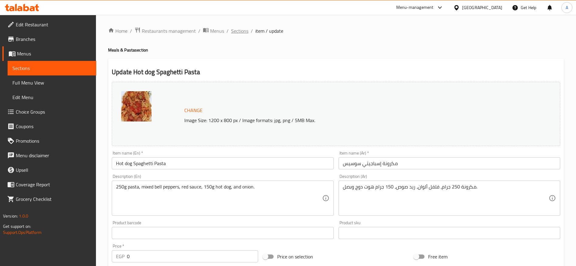
click at [242, 32] on span "Sections" at bounding box center [239, 30] width 17 height 7
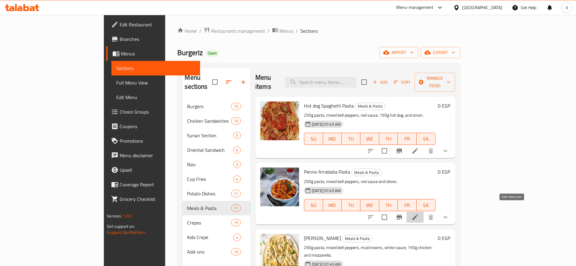
click at [418, 214] on icon at bounding box center [414, 217] width 7 height 7
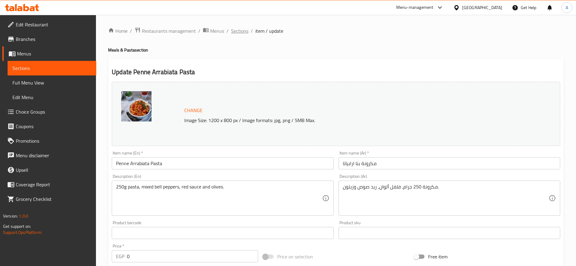
click at [247, 33] on span "Sections" at bounding box center [239, 30] width 17 height 7
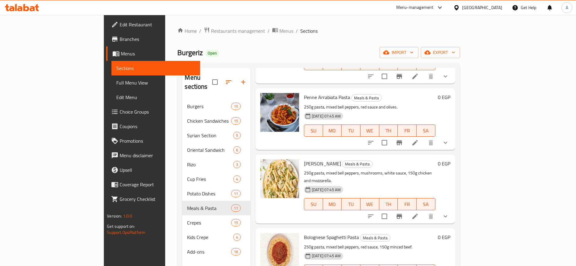
scroll to position [86, 0]
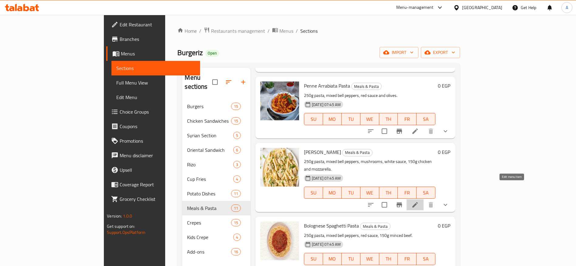
click at [418, 201] on icon at bounding box center [414, 204] width 7 height 7
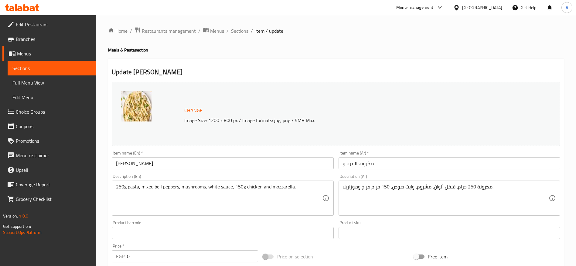
click at [246, 30] on span "Sections" at bounding box center [239, 30] width 17 height 7
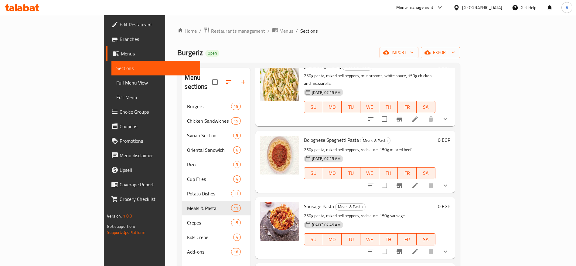
scroll to position [178, 0]
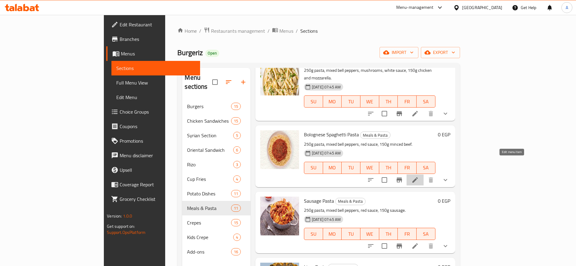
click at [418, 177] on icon at bounding box center [414, 180] width 7 height 7
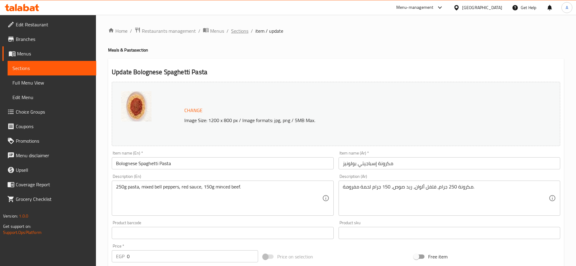
click at [246, 32] on span "Sections" at bounding box center [239, 30] width 17 height 7
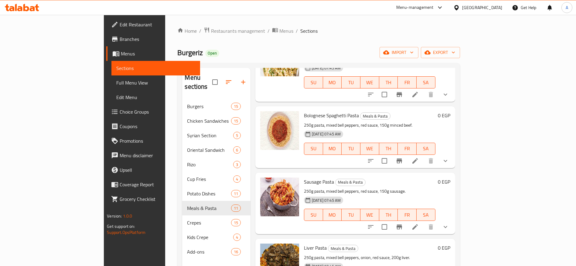
scroll to position [205, 0]
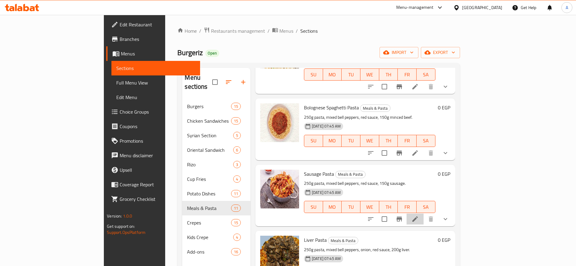
click at [423, 214] on li at bounding box center [414, 219] width 17 height 11
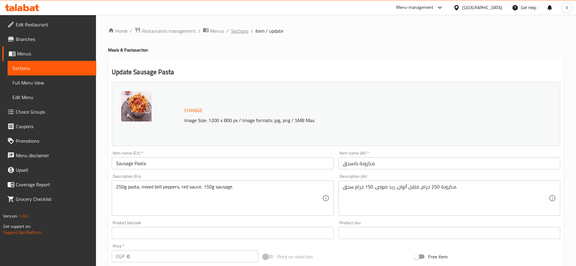
click at [245, 32] on span "Sections" at bounding box center [239, 30] width 17 height 7
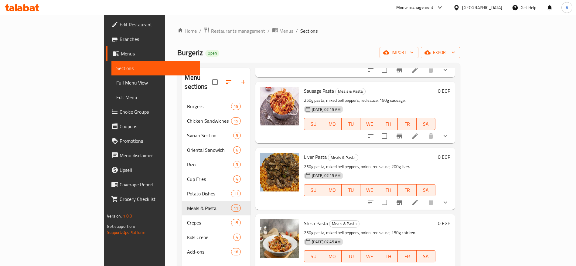
scroll to position [303, 0]
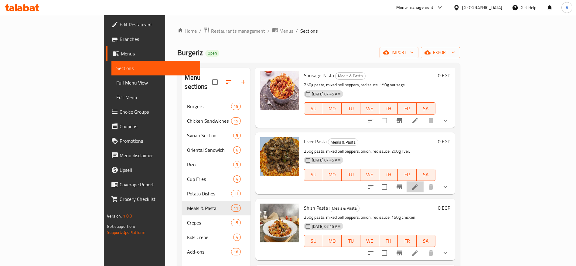
click at [423, 182] on li at bounding box center [414, 187] width 17 height 11
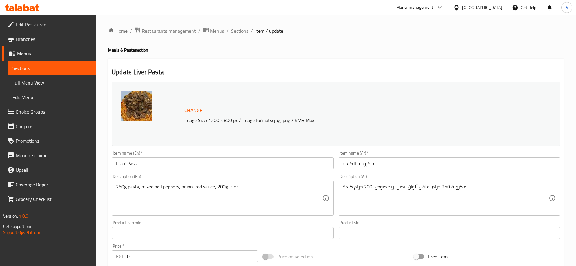
click at [238, 32] on span "Sections" at bounding box center [239, 30] width 17 height 7
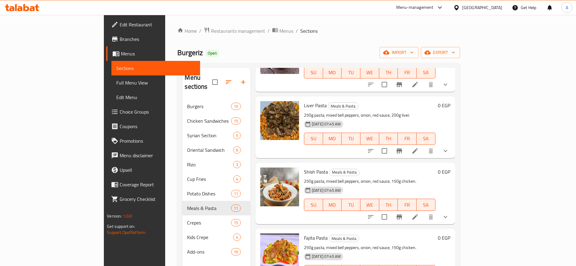
scroll to position [367, 0]
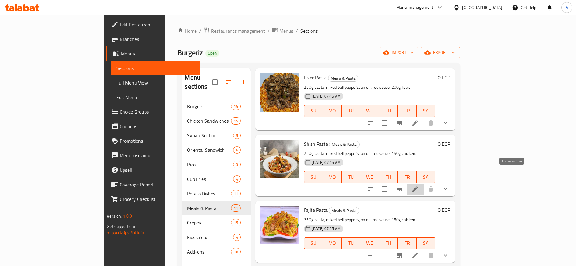
click at [418, 187] on icon at bounding box center [414, 189] width 5 height 5
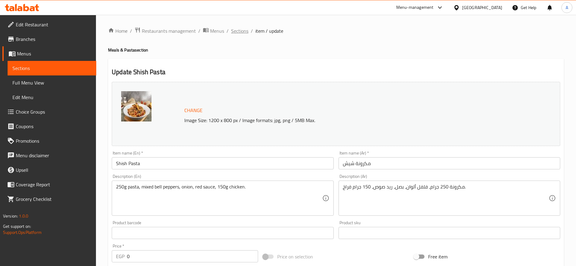
click at [236, 33] on span "Sections" at bounding box center [239, 30] width 17 height 7
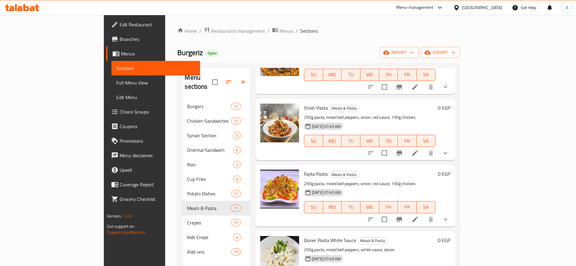
scroll to position [405, 0]
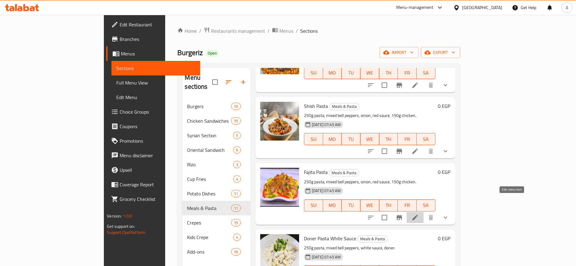
click at [418, 214] on icon at bounding box center [414, 217] width 7 height 7
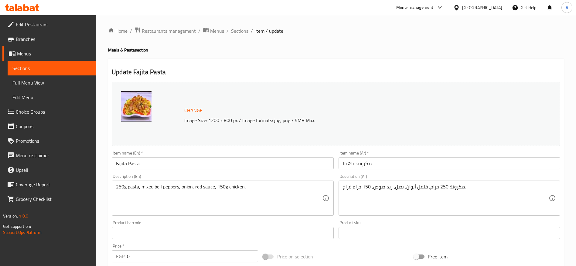
click at [242, 31] on span "Sections" at bounding box center [239, 30] width 17 height 7
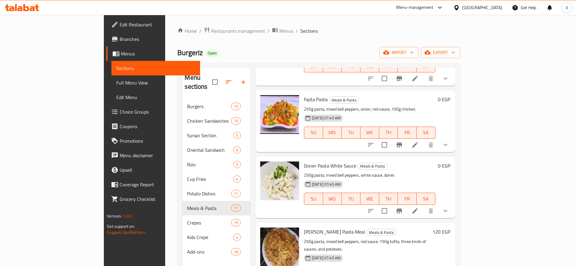
scroll to position [48, 0]
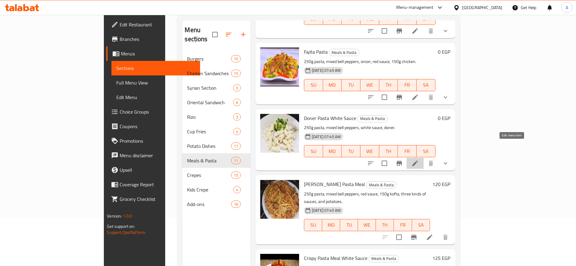
click at [418, 161] on icon at bounding box center [414, 163] width 5 height 5
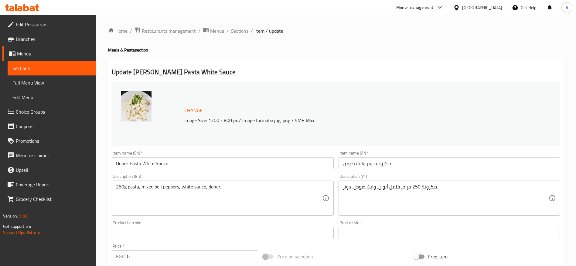
click at [241, 30] on span "Sections" at bounding box center [239, 30] width 17 height 7
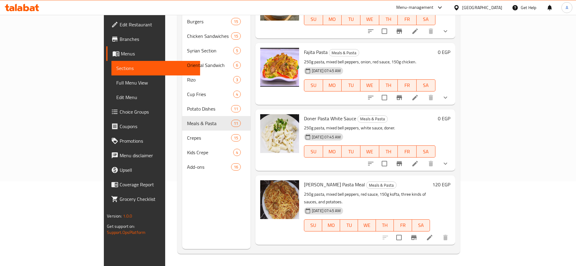
scroll to position [478, 0]
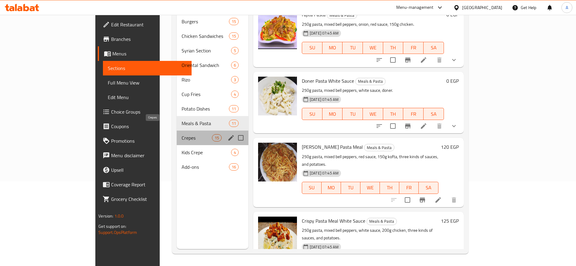
click at [181, 134] on span "Crepes" at bounding box center [196, 137] width 30 height 7
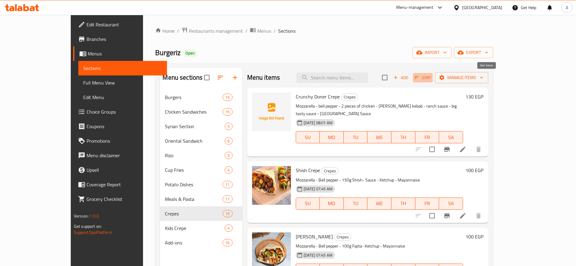
click at [419, 77] on icon "button" at bounding box center [416, 77] width 5 height 5
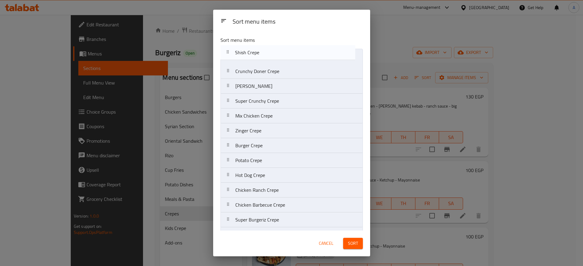
drag, startPoint x: 226, startPoint y: 73, endPoint x: 226, endPoint y: 53, distance: 19.4
click at [226, 53] on nav "Crunchy Doner Crepe Shish Crepe Fajita Crepe Super Crunchy Crepe Mix Chicken Cr…" at bounding box center [291, 161] width 142 height 224
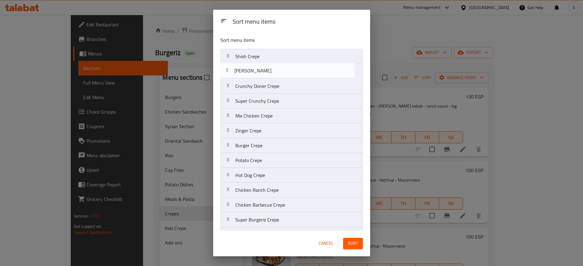
drag, startPoint x: 229, startPoint y: 89, endPoint x: 228, endPoint y: 70, distance: 19.2
click at [228, 70] on nav "Shish Crepe Crunchy Doner Crepe Fajita Crepe Super Crunchy Crepe Mix Chicken Cr…" at bounding box center [291, 161] width 142 height 224
drag, startPoint x: 227, startPoint y: 104, endPoint x: 224, endPoint y: 87, distance: 17.3
click at [224, 87] on nav "Shish Crepe Fajita Crepe Crunchy Doner Crepe Super Crunchy Crepe Mix Chicken Cr…" at bounding box center [291, 161] width 142 height 224
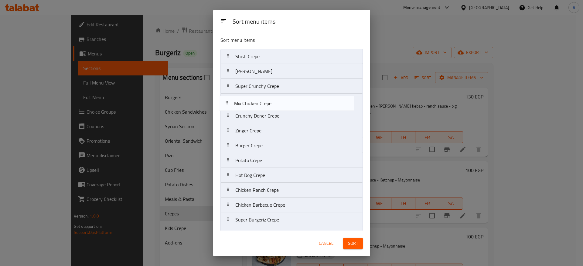
drag, startPoint x: 229, startPoint y: 119, endPoint x: 225, endPoint y: 98, distance: 20.9
click at [225, 98] on nav "Shish Crepe Fajita Crepe Super Crunchy Crepe Crunchy Doner Crepe Mix Chicken Cr…" at bounding box center [291, 161] width 142 height 224
drag, startPoint x: 229, startPoint y: 134, endPoint x: 229, endPoint y: 115, distance: 19.1
click at [229, 115] on nav "Shish Crepe Fajita Crepe Super Crunchy Crepe Mix Chicken Crepe Crunchy Doner Cr…" at bounding box center [291, 161] width 142 height 224
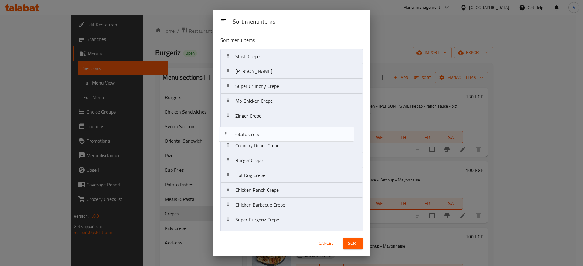
drag, startPoint x: 231, startPoint y: 164, endPoint x: 229, endPoint y: 131, distance: 32.5
click at [229, 131] on nav "Shish Crepe Fajita Crepe Super Crunchy Crepe Mix Chicken Crepe Zinger Crepe Cru…" at bounding box center [291, 161] width 142 height 224
drag, startPoint x: 231, startPoint y: 165, endPoint x: 232, endPoint y: 147, distance: 18.2
click at [232, 147] on nav "Shish Crepe Fajita Crepe Super Crunchy Crepe Mix Chicken Crepe Zinger Crepe Pot…" at bounding box center [291, 161] width 142 height 224
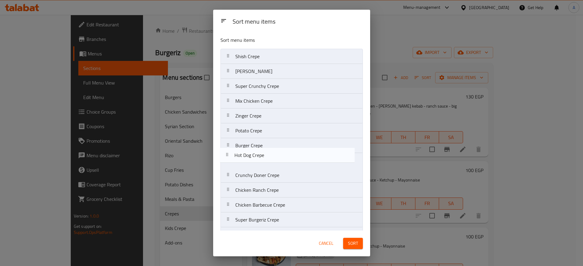
drag, startPoint x: 232, startPoint y: 178, endPoint x: 230, endPoint y: 155, distance: 23.1
click at [230, 155] on nav "Shish Crepe Fajita Crepe Super Crunchy Crepe Mix Chicken Crepe Zinger Crepe Pot…" at bounding box center [291, 161] width 142 height 224
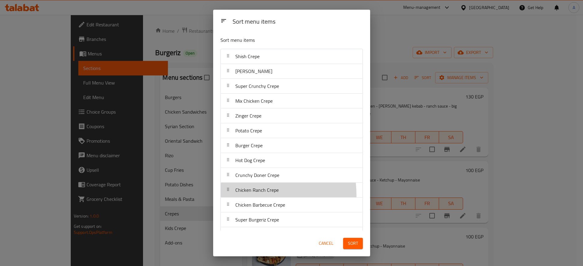
scroll to position [1, 0]
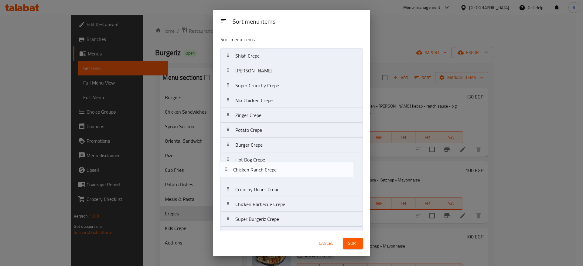
drag, startPoint x: 230, startPoint y: 196, endPoint x: 227, endPoint y: 172, distance: 24.2
click at [227, 172] on nav "Shish Crepe Fajita Crepe Super Crunchy Crepe Mix Chicken Crepe Zinger Crepe Pot…" at bounding box center [291, 160] width 142 height 224
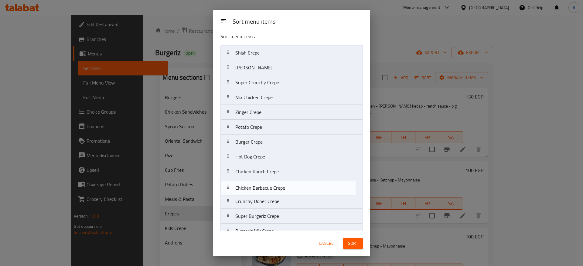
drag, startPoint x: 232, startPoint y: 210, endPoint x: 232, endPoint y: 192, distance: 18.5
click at [232, 192] on nav "Shish Crepe Fajita Crepe Super Crunchy Crepe Mix Chicken Crepe Zinger Crepe Pot…" at bounding box center [291, 157] width 142 height 224
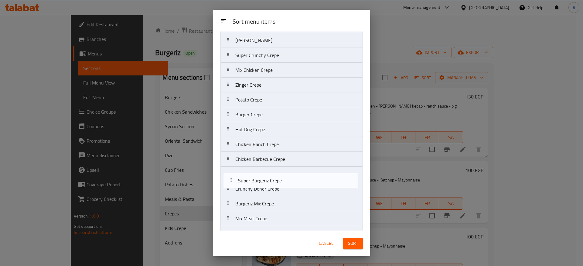
scroll to position [32, 0]
drag, startPoint x: 230, startPoint y: 214, endPoint x: 232, endPoint y: 168, distance: 45.9
click at [232, 168] on nav "Shish Crepe Fajita Crepe Super Crunchy Crepe Mix Chicken Crepe Zinger Crepe Pot…" at bounding box center [291, 129] width 142 height 224
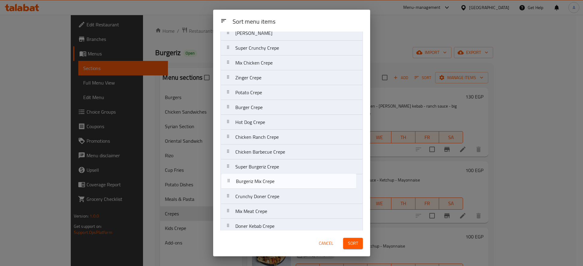
drag, startPoint x: 230, startPoint y: 209, endPoint x: 231, endPoint y: 185, distance: 24.6
click at [231, 185] on nav "Shish Crepe Fajita Crepe Super Crunchy Crepe Mix Chicken Crepe Zinger Crepe Pot…" at bounding box center [291, 123] width 142 height 224
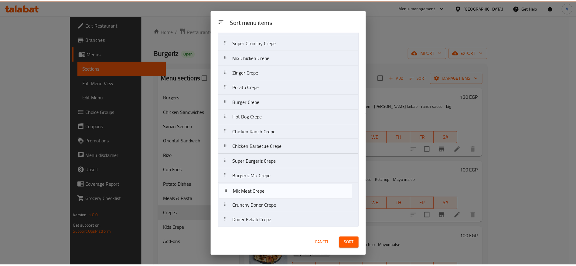
scroll to position [44, 0]
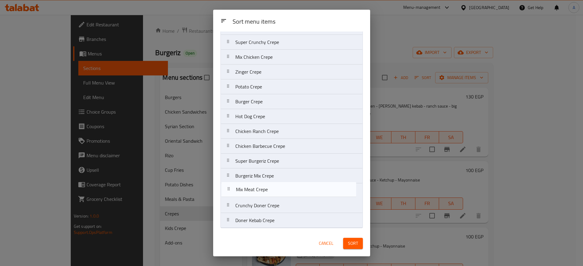
drag, startPoint x: 231, startPoint y: 215, endPoint x: 231, endPoint y: 191, distance: 23.4
click at [231, 191] on nav "Shish Crepe Fajita Crepe Super Crunchy Crepe Mix Chicken Crepe Zinger Crepe Pot…" at bounding box center [291, 117] width 142 height 224
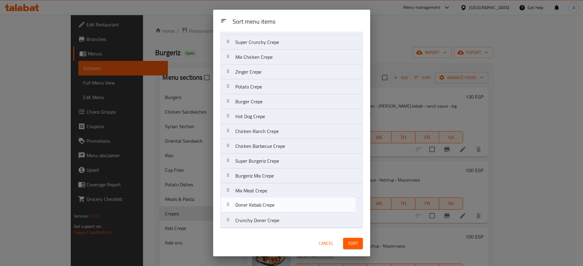
drag, startPoint x: 229, startPoint y: 227, endPoint x: 229, endPoint y: 209, distance: 17.3
click at [229, 209] on nav "Shish Crepe Fajita Crepe Super Crunchy Crepe Mix Chicken Crepe Zinger Crepe Pot…" at bounding box center [291, 117] width 142 height 224
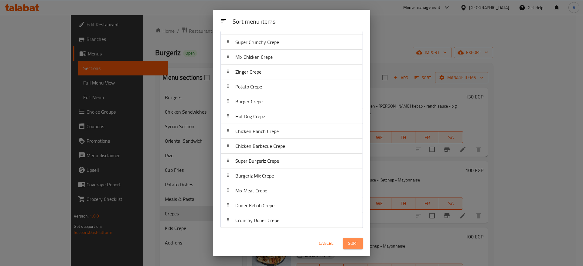
click at [356, 245] on span "Sort" at bounding box center [353, 244] width 10 height 8
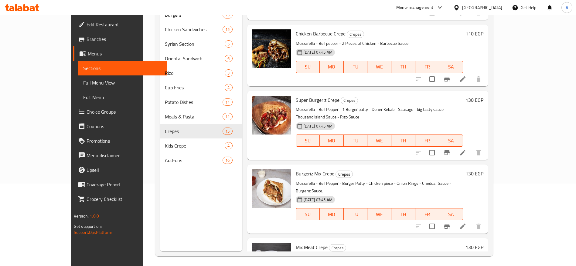
scroll to position [555, 0]
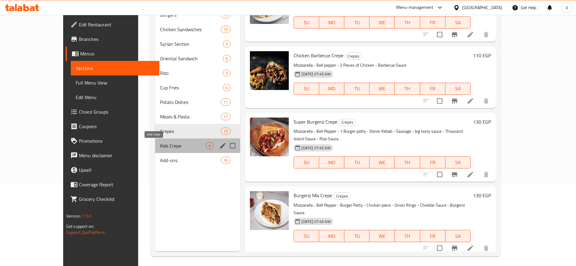
click at [161, 148] on span "Kids Crepe" at bounding box center [183, 145] width 46 height 7
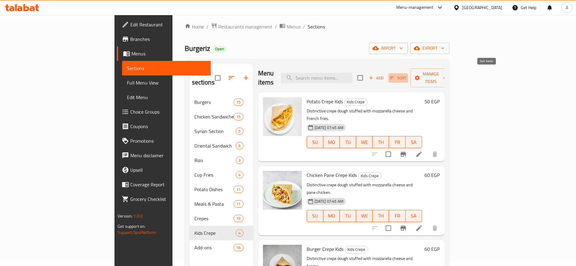
click at [394, 75] on icon "button" at bounding box center [391, 77] width 5 height 5
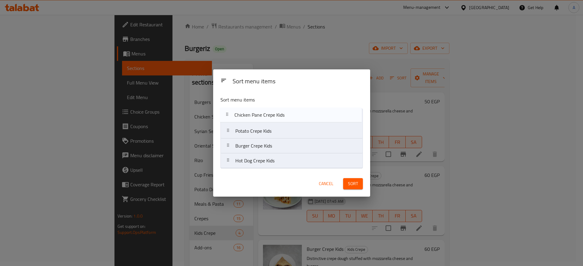
drag, startPoint x: 232, startPoint y: 138, endPoint x: 230, endPoint y: 119, distance: 19.2
click at [230, 119] on nav "Potato Crepe Kids Chicken Pane Crepe Kids Burger Crepe Kids Hot Dog Crepe Kids" at bounding box center [291, 139] width 142 height 60
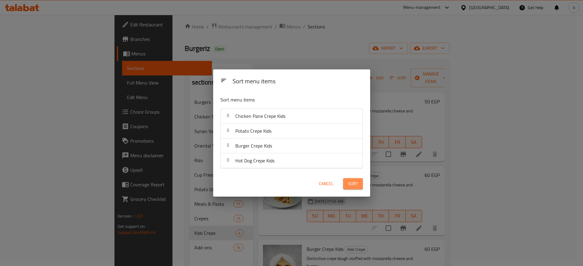
click at [358, 183] on button "Sort" at bounding box center [353, 183] width 20 height 11
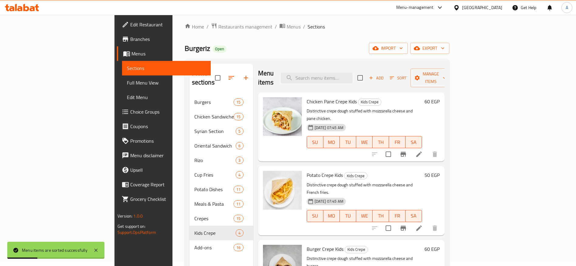
scroll to position [85, 0]
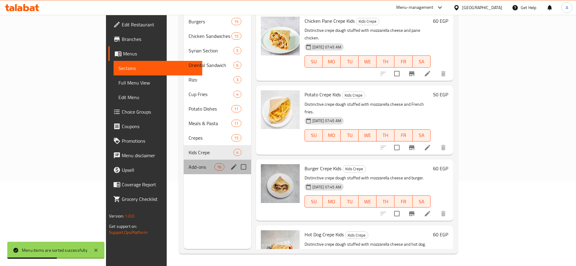
click at [193, 162] on div "Add-ons 16" at bounding box center [217, 167] width 67 height 15
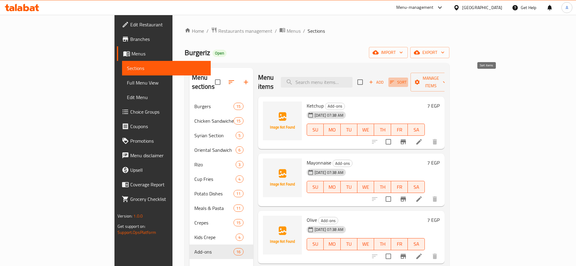
click at [394, 80] on icon "button" at bounding box center [391, 82] width 5 height 5
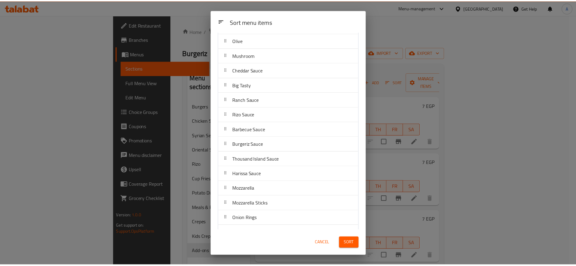
scroll to position [59, 0]
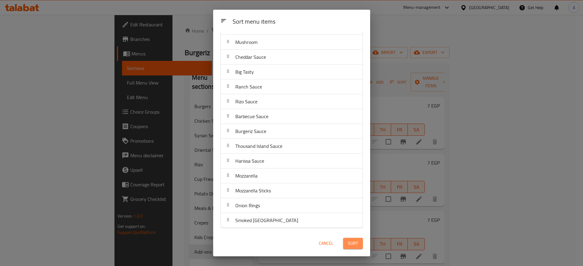
click at [355, 242] on span "Sort" at bounding box center [353, 244] width 10 height 8
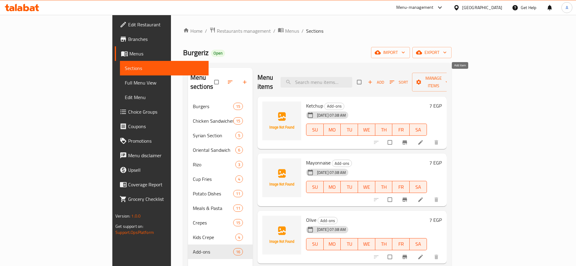
click at [384, 81] on span "Add" at bounding box center [375, 82] width 16 height 7
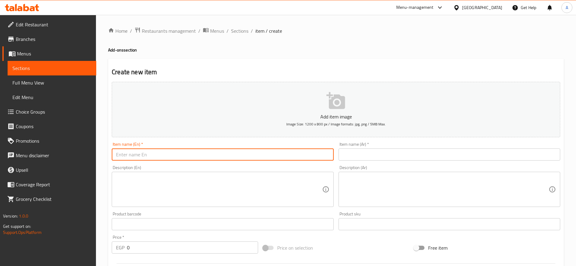
click at [303, 156] on input "text" at bounding box center [223, 155] width 222 height 12
type input "ل"
type input "Beef Bacon"
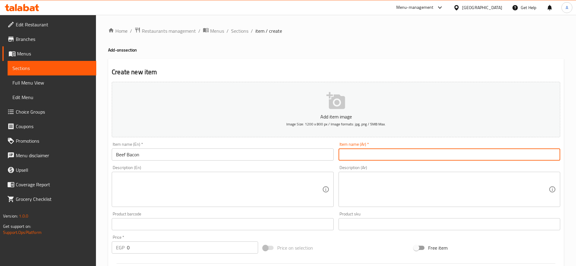
click at [375, 153] on input "text" at bounding box center [449, 155] width 222 height 12
type input "بيكون"
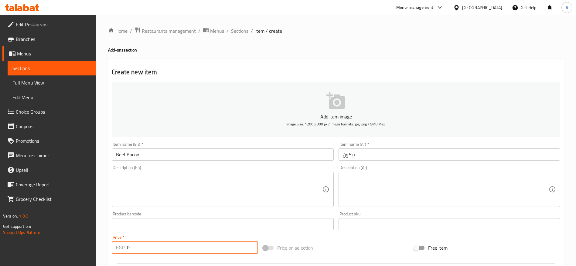
click at [214, 246] on input "0" at bounding box center [192, 248] width 131 height 12
type input "20"
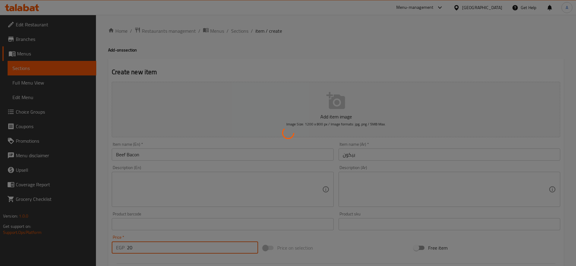
type input "0"
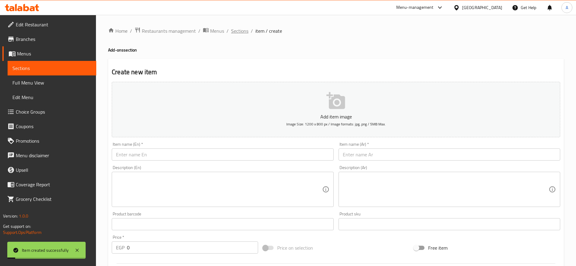
click at [245, 32] on span "Sections" at bounding box center [239, 30] width 17 height 7
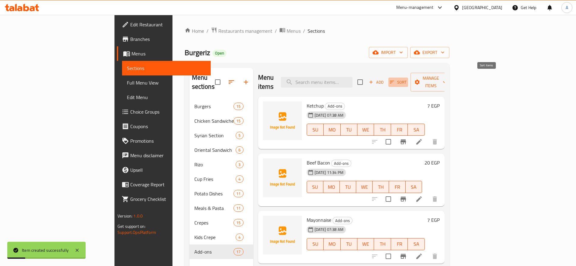
click at [394, 80] on icon "button" at bounding box center [391, 82] width 5 height 5
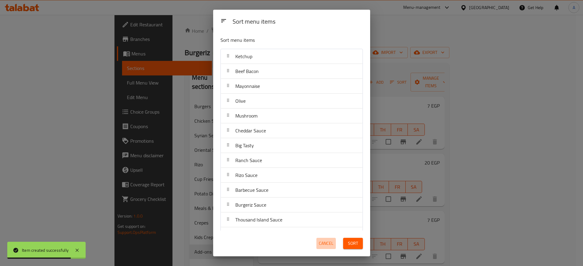
click at [320, 246] on span "Cancel" at bounding box center [326, 244] width 15 height 8
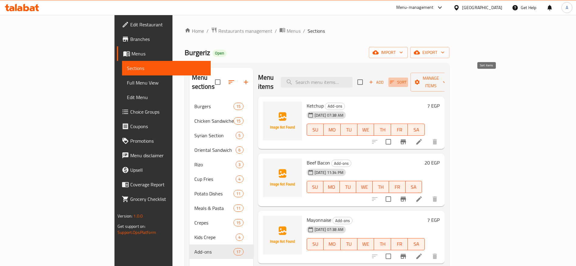
click at [394, 80] on icon "button" at bounding box center [391, 82] width 5 height 5
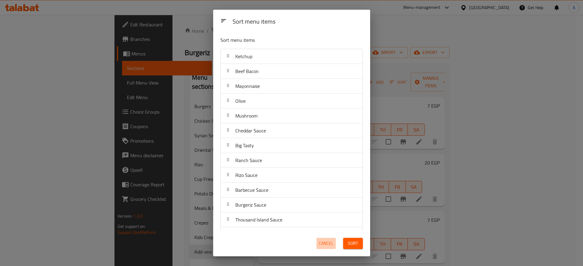
click at [329, 239] on button "Cancel" at bounding box center [325, 243] width 19 height 11
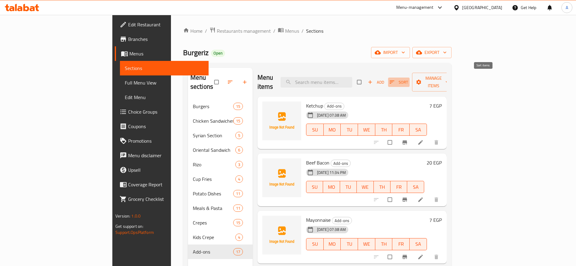
click at [395, 79] on icon "button" at bounding box center [392, 82] width 6 height 6
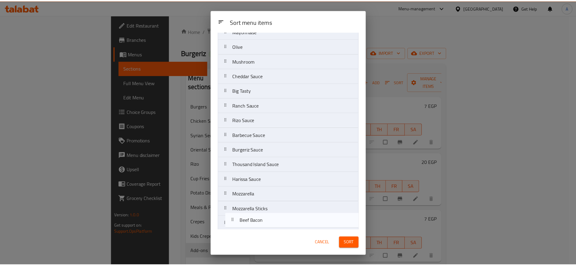
scroll to position [74, 0]
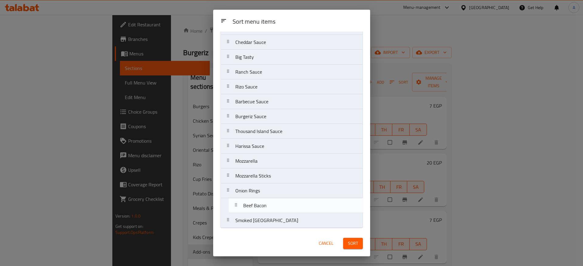
drag, startPoint x: 228, startPoint y: 74, endPoint x: 235, endPoint y: 226, distance: 152.5
click at [235, 226] on nav "Ketchup Beef Bacon Mayonnaise Olive Mushroom Cheddar Sauce Big Tasty Ranch Sauc…" at bounding box center [291, 101] width 142 height 253
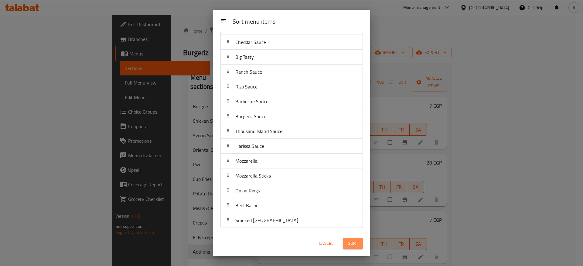
click at [355, 245] on span "Sort" at bounding box center [353, 244] width 10 height 8
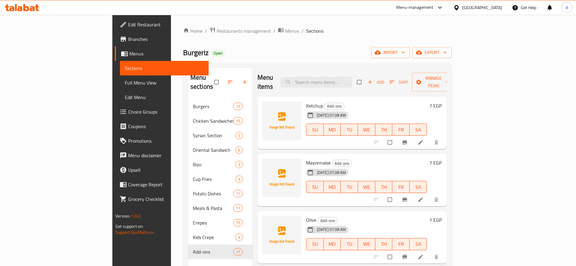
click at [27, 9] on icon at bounding box center [26, 7] width 6 height 7
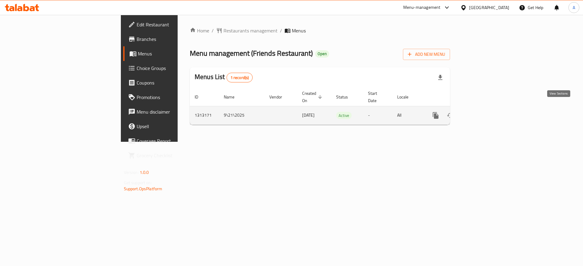
click at [483, 112] on icon "enhanced table" at bounding box center [479, 115] width 7 height 7
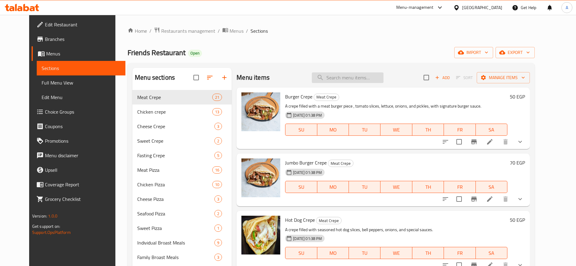
click at [350, 77] on input "search" at bounding box center [348, 78] width 72 height 11
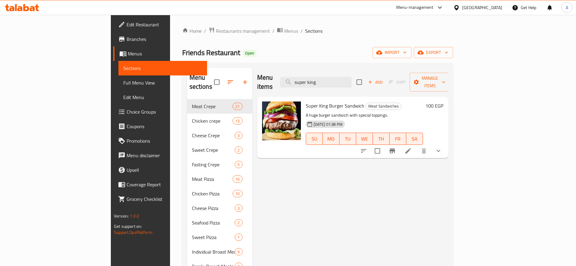
type input "super king"
click at [416, 146] on li at bounding box center [407, 151] width 17 height 11
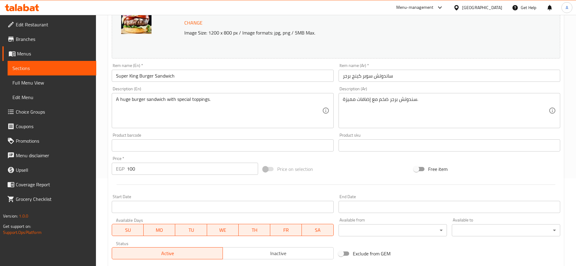
scroll to position [89, 0]
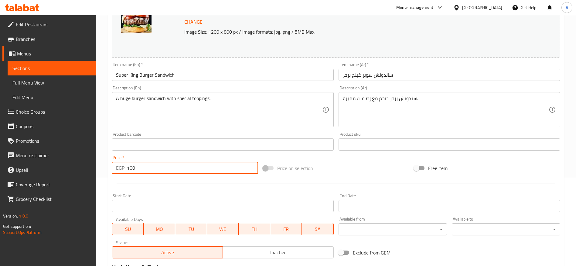
click at [202, 166] on input "100" at bounding box center [192, 168] width 131 height 12
type input "130"
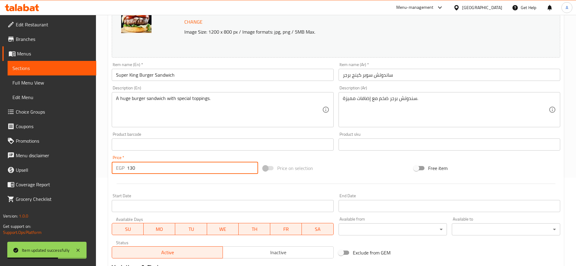
scroll to position [0, 0]
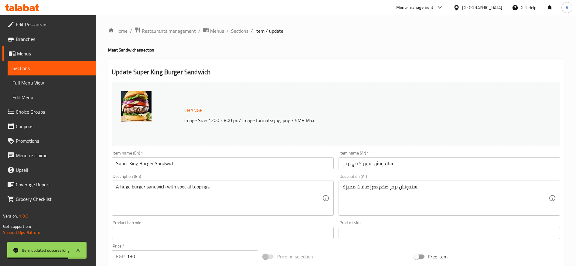
click at [245, 30] on span "Sections" at bounding box center [239, 30] width 17 height 7
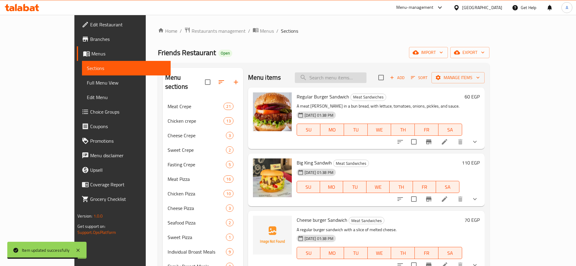
click at [345, 79] on input "search" at bounding box center [331, 78] width 72 height 11
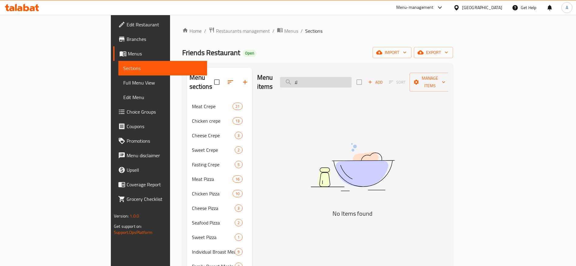
type input "ل"
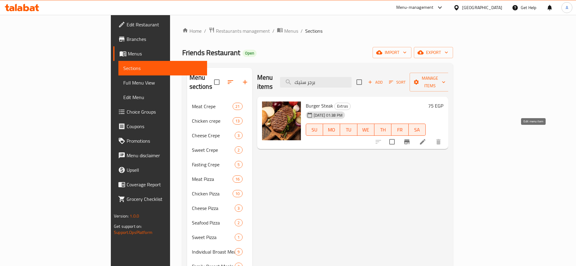
type input "برجر ستيك"
click at [425, 139] on icon at bounding box center [422, 141] width 5 height 5
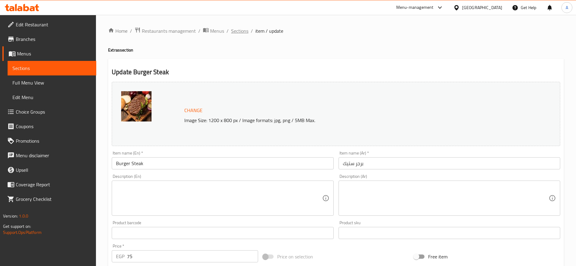
click at [245, 32] on span "Sections" at bounding box center [239, 30] width 17 height 7
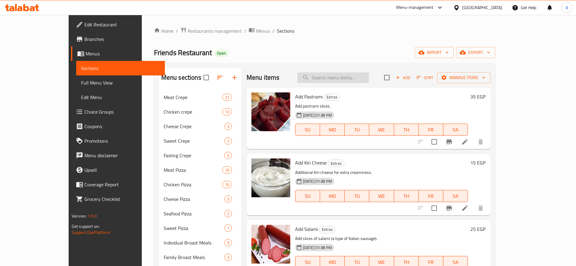
click at [369, 79] on input "search" at bounding box center [333, 78] width 72 height 11
type input "س"
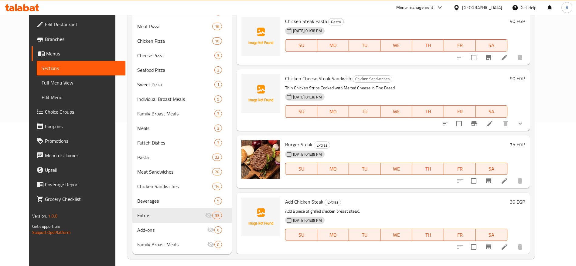
scroll to position [149, 0]
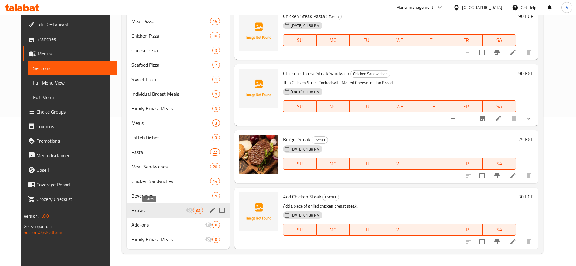
type input "steak"
click at [178, 207] on span "Extras" at bounding box center [158, 210] width 54 height 7
click at [159, 213] on span "Extras" at bounding box center [158, 210] width 54 height 7
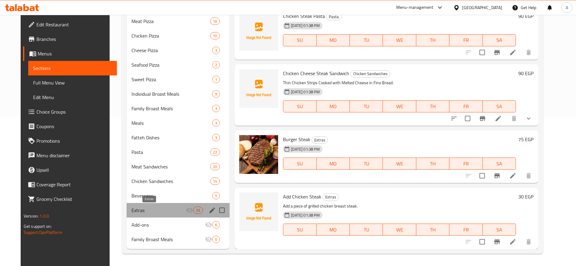
click at [159, 213] on span "Extras" at bounding box center [158, 210] width 54 height 7
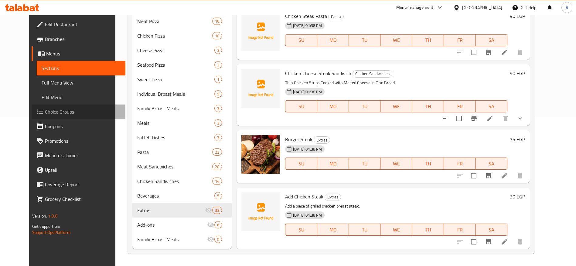
click at [45, 111] on span "Choice Groups" at bounding box center [83, 111] width 76 height 7
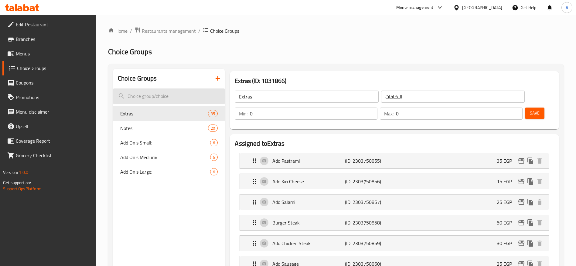
click at [165, 94] on input "search" at bounding box center [169, 96] width 112 height 15
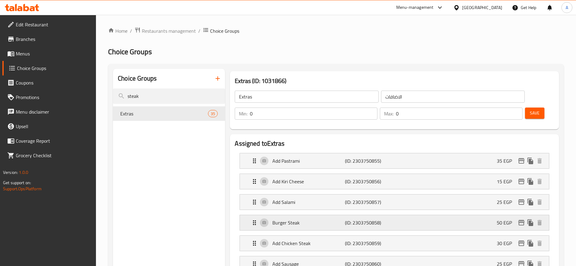
click at [464, 215] on div "Burger Steak (ID: 2303750858) 50 EGP" at bounding box center [396, 222] width 291 height 15
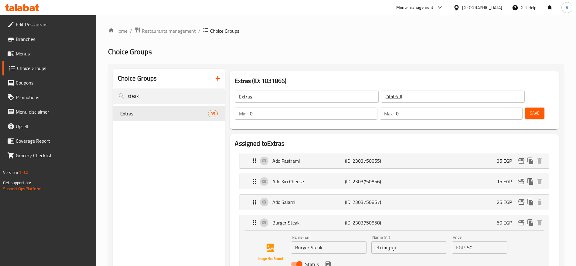
type input "steak"
click at [478, 242] on input "50" at bounding box center [487, 248] width 40 height 12
type input "5"
click at [327, 262] on icon "save" at bounding box center [327, 264] width 5 height 5
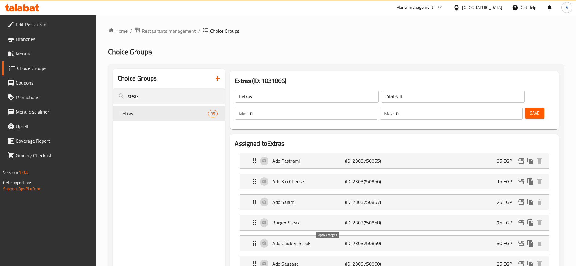
type input "75"
click at [530, 110] on span "Save" at bounding box center [535, 114] width 10 height 8
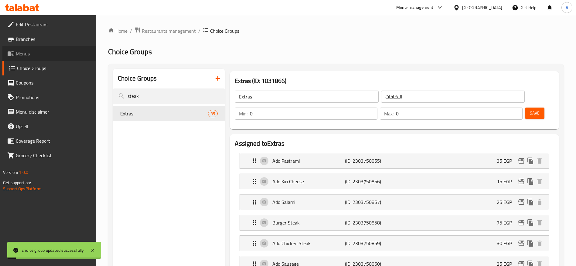
click at [34, 55] on span "Menus" at bounding box center [54, 53] width 76 height 7
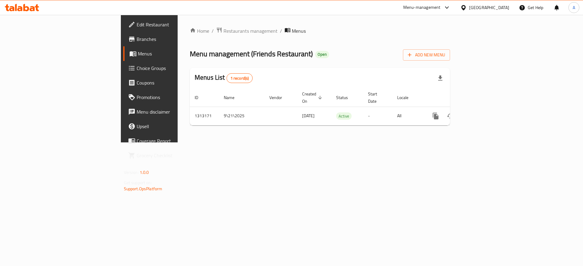
click at [33, 8] on icon at bounding box center [32, 8] width 5 height 5
